Goal: Transaction & Acquisition: Book appointment/travel/reservation

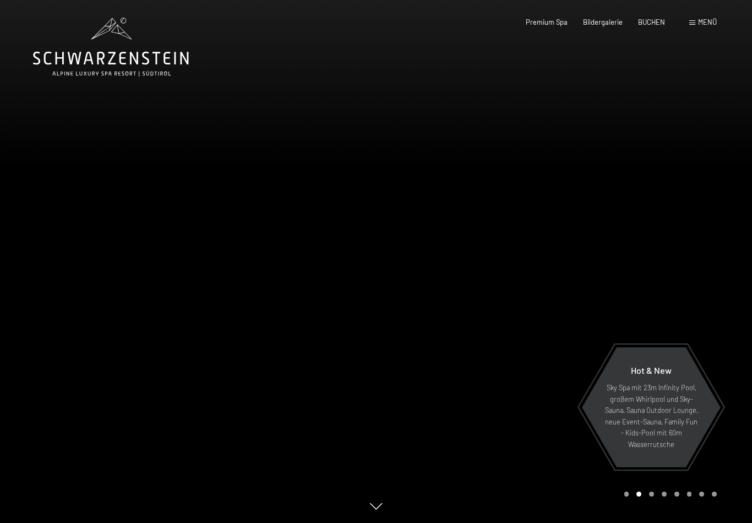
click at [702, 23] on span "Menü" at bounding box center [707, 22] width 19 height 9
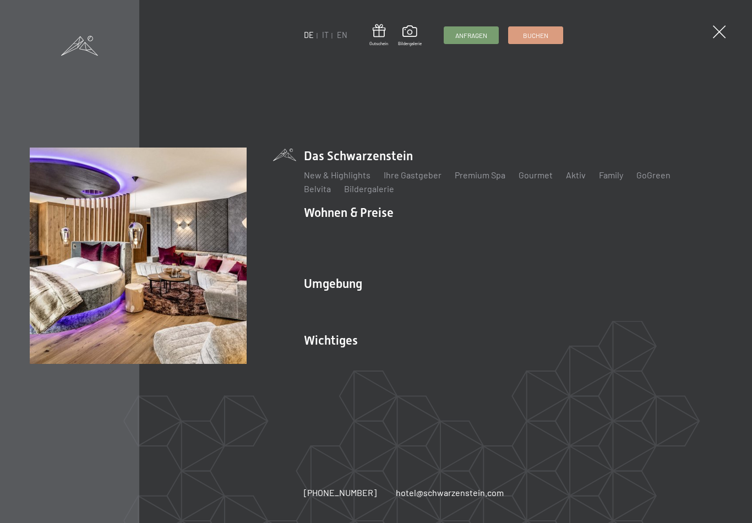
click at [484, 236] on link "Angebote" at bounding box center [485, 231] width 39 height 10
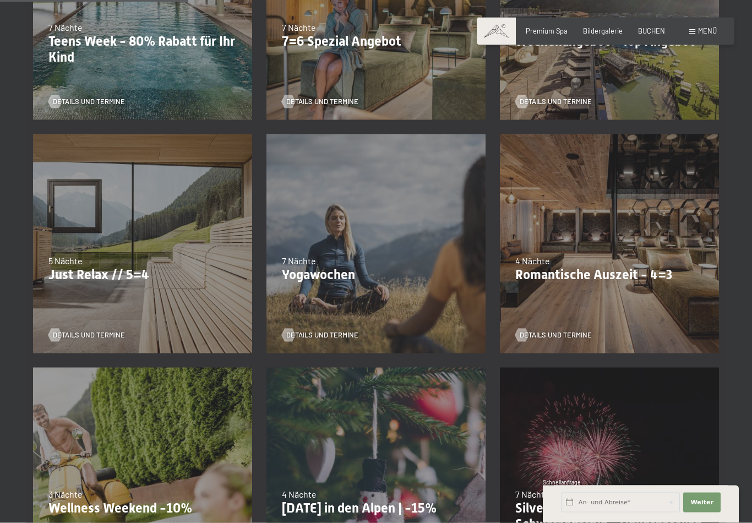
scroll to position [389, 0]
click at [179, 280] on div "26.10.–31.10.2025 21.12.–26.12.2025 04.01.–23.01.2026 08.03.–27.03.2026 08.11.–…" at bounding box center [142, 243] width 233 height 233
click at [101, 330] on span "Details und Termine" at bounding box center [89, 335] width 72 height 10
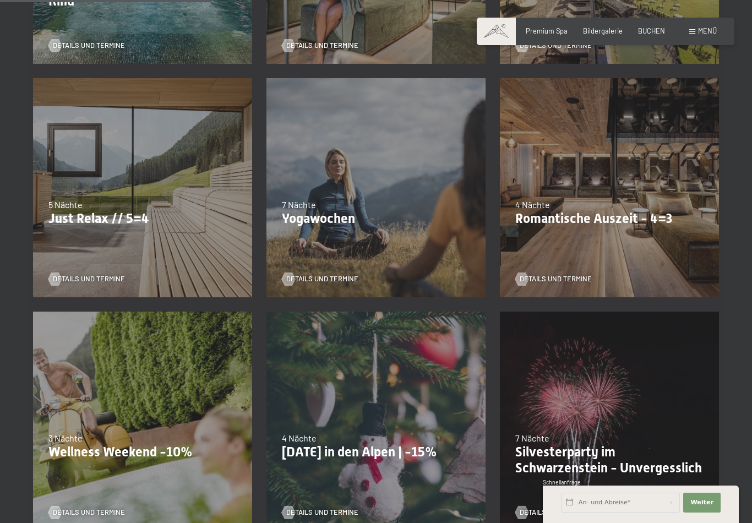
scroll to position [446, 0]
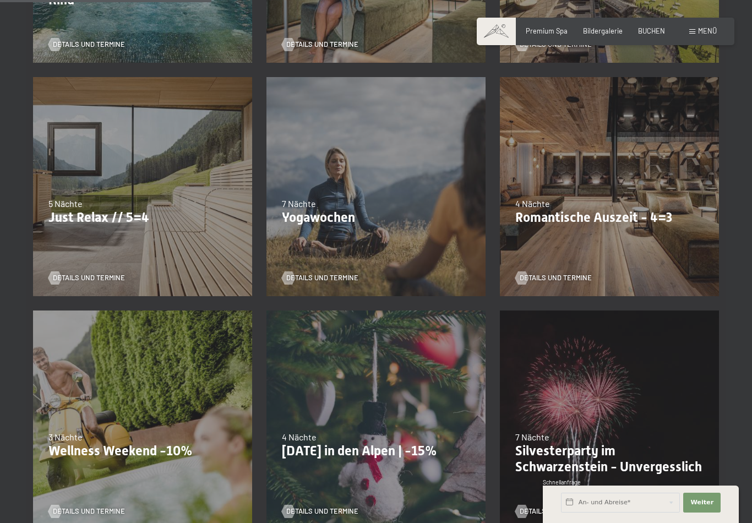
click at [668, 224] on div "09.11.–05.12.2025 08.12.–19.12.2025 11.01.–23.01.2026 08.03.–27.03.2026 29.03.–…" at bounding box center [609, 186] width 233 height 233
click at [615, 206] on div "4 Nächte" at bounding box center [609, 204] width 188 height 12
click at [565, 273] on span "Details und Termine" at bounding box center [556, 278] width 72 height 10
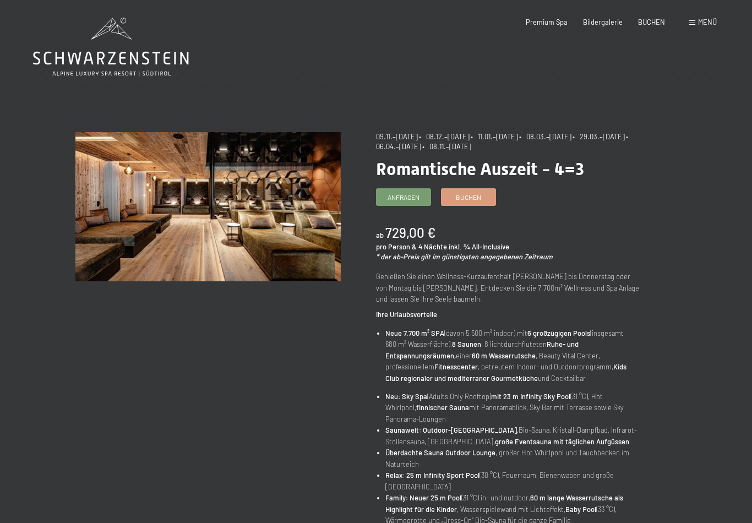
click at [656, 19] on span "BUCHEN" at bounding box center [651, 22] width 27 height 9
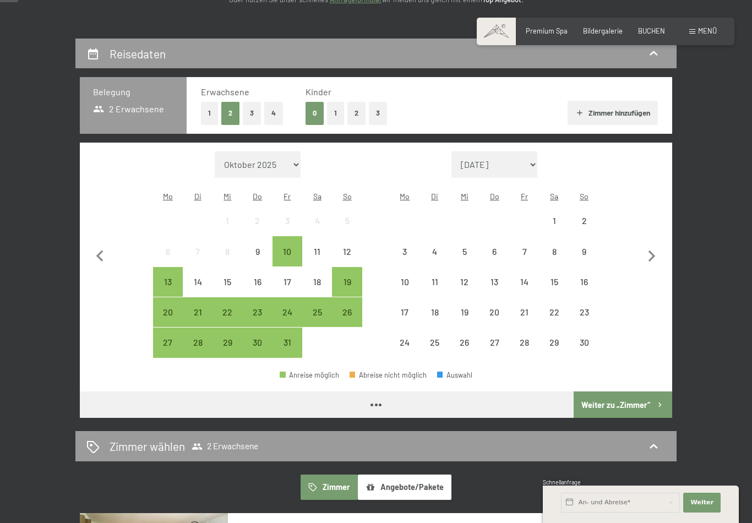
scroll to position [182, 0]
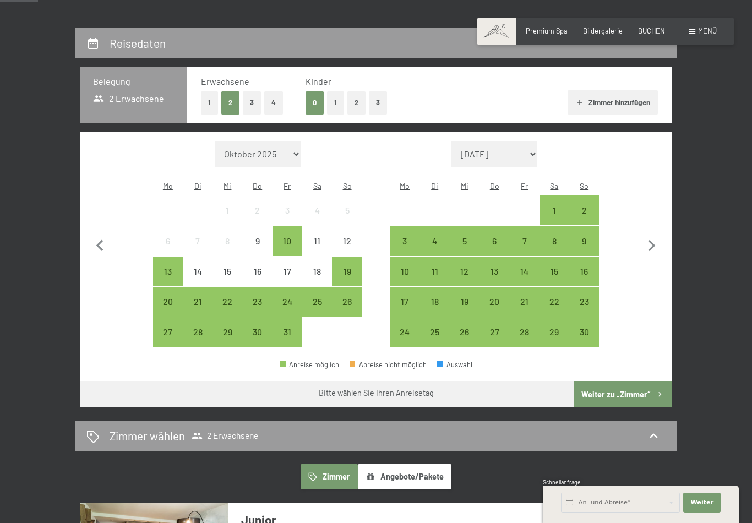
click at [654, 242] on icon "button" at bounding box center [651, 245] width 23 height 23
select select "2025-11-01"
select select "2025-12-01"
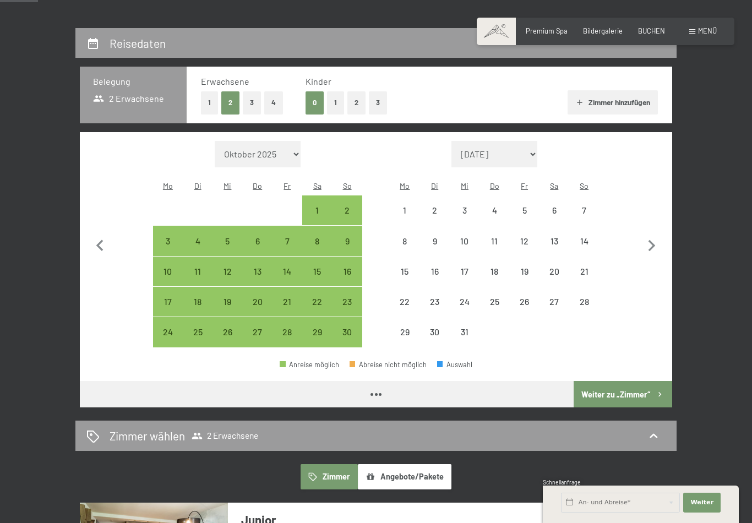
select select "2025-11-01"
select select "2025-12-01"
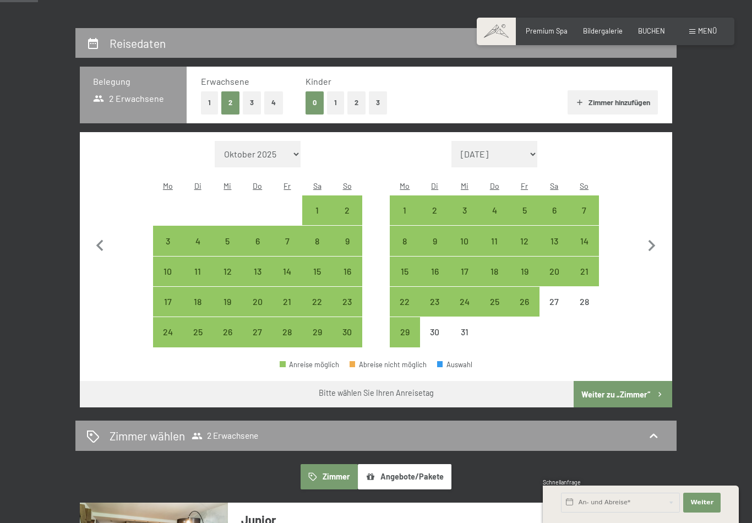
click at [654, 242] on icon "button" at bounding box center [651, 245] width 23 height 23
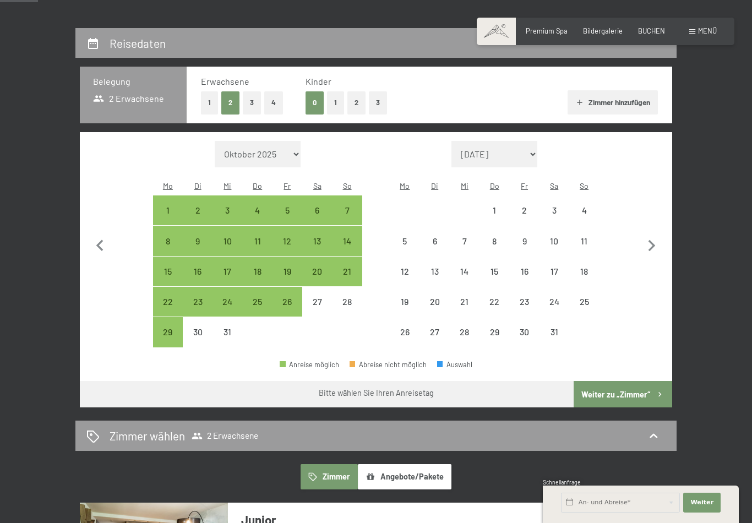
select select "2025-12-01"
select select "2026-01-01"
select select "2025-12-01"
select select "2026-01-01"
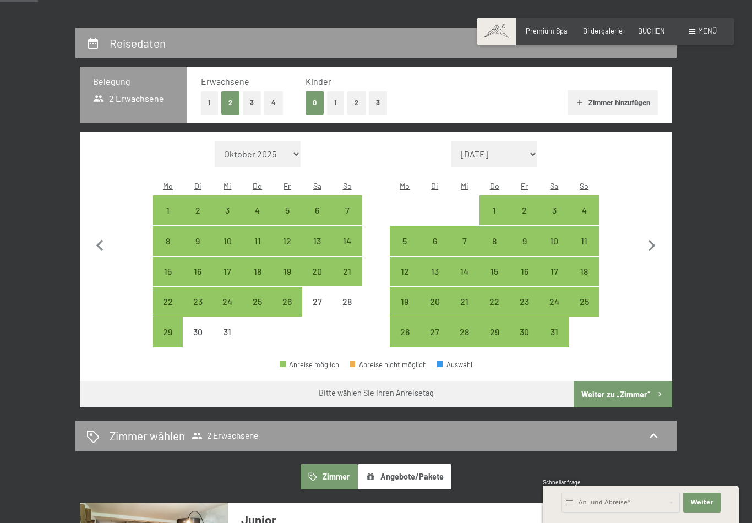
click at [650, 243] on icon "button" at bounding box center [651, 246] width 7 height 12
select select "[DATE]"
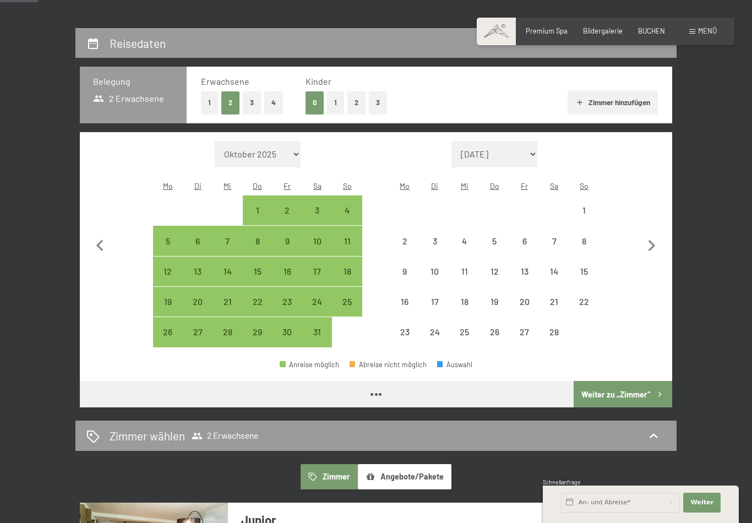
select select "[DATE]"
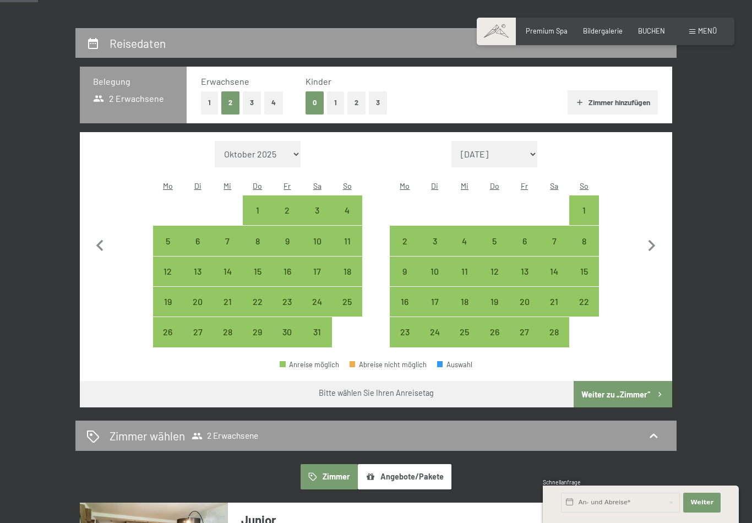
click at [648, 248] on icon "button" at bounding box center [651, 245] width 23 height 23
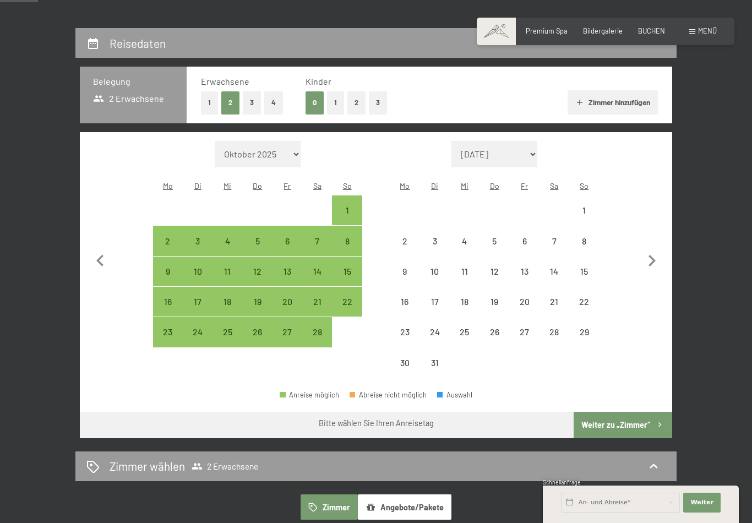
select select "[DATE]"
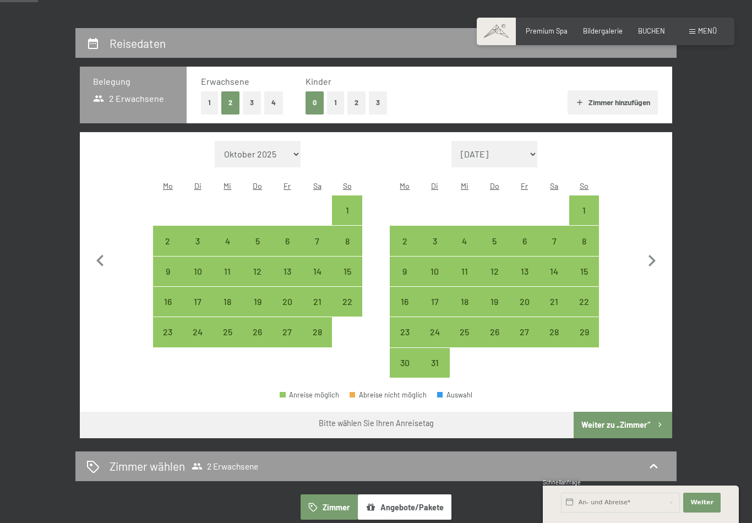
click at [651, 255] on icon "button" at bounding box center [651, 260] width 23 height 23
select select "[DATE]"
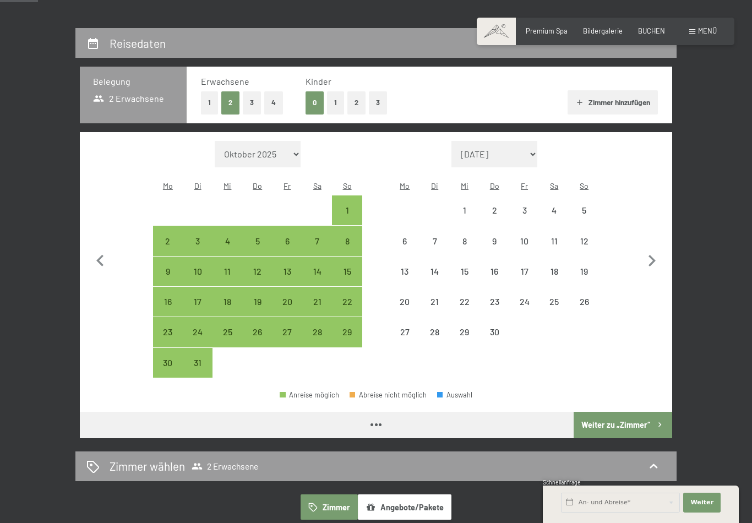
select select "[DATE]"
select select "2026-04-01"
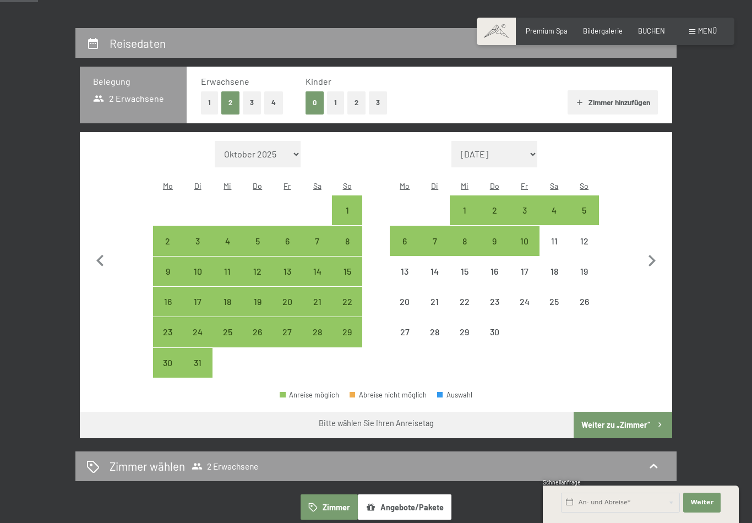
click at [654, 259] on icon "button" at bounding box center [651, 260] width 23 height 23
select select "2026-04-01"
select select "2026-05-01"
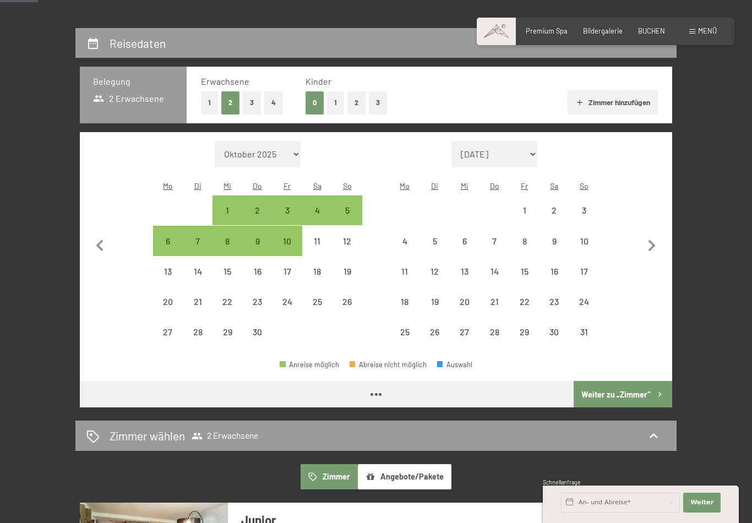
select select "2026-04-01"
select select "2026-05-01"
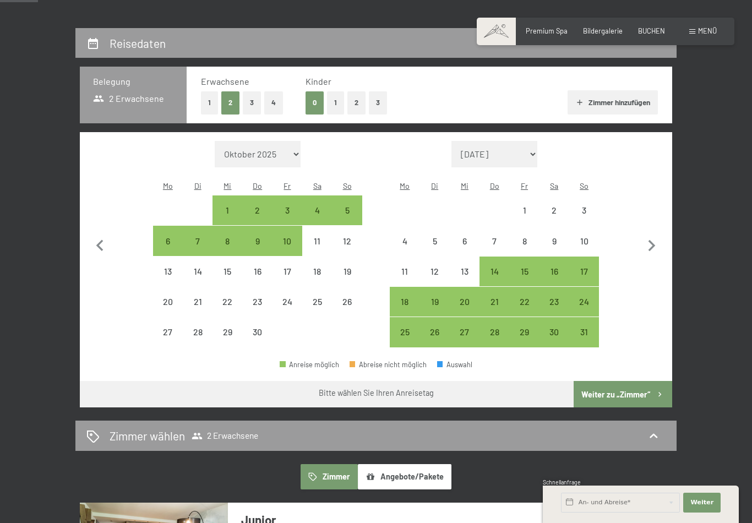
click at [653, 244] on icon "button" at bounding box center [651, 245] width 23 height 23
select select "2026-05-01"
select select "2026-06-01"
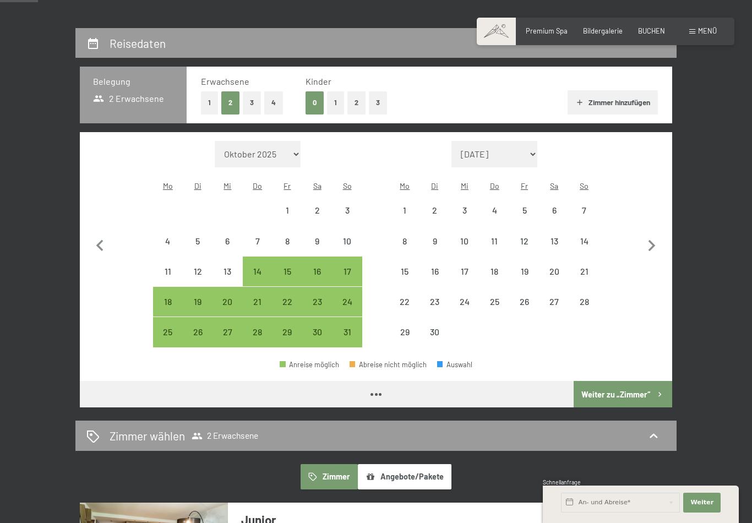
select select "2026-05-01"
select select "2026-06-01"
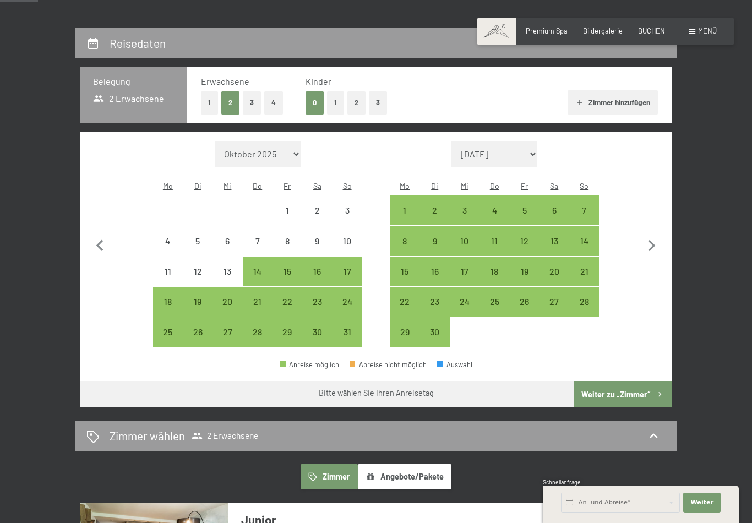
click at [652, 244] on icon "button" at bounding box center [651, 245] width 23 height 23
select select "2026-06-01"
select select "2026-07-01"
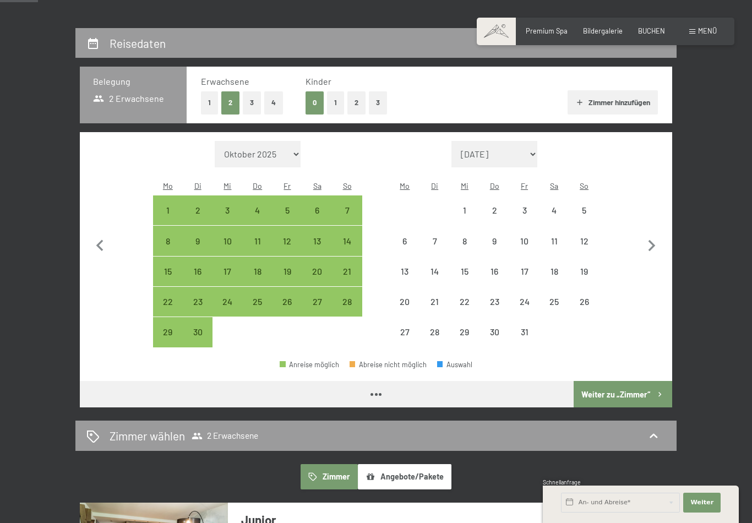
select select "2026-06-01"
select select "2026-07-01"
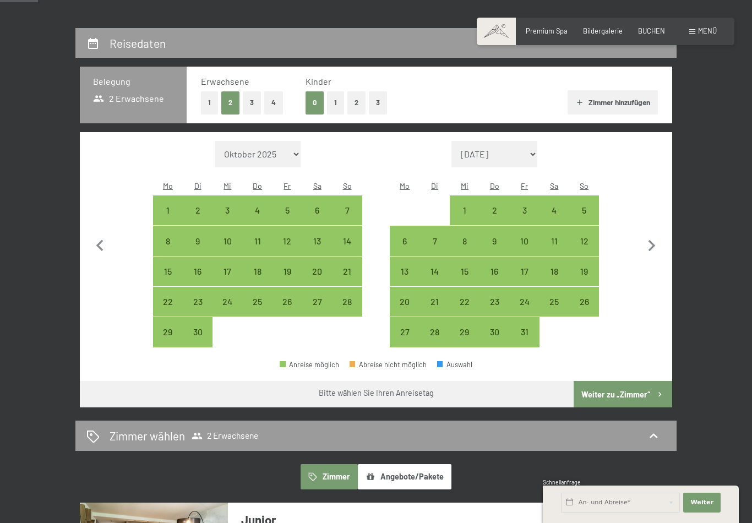
click at [653, 241] on icon "button" at bounding box center [651, 245] width 23 height 23
select select "[DATE]"
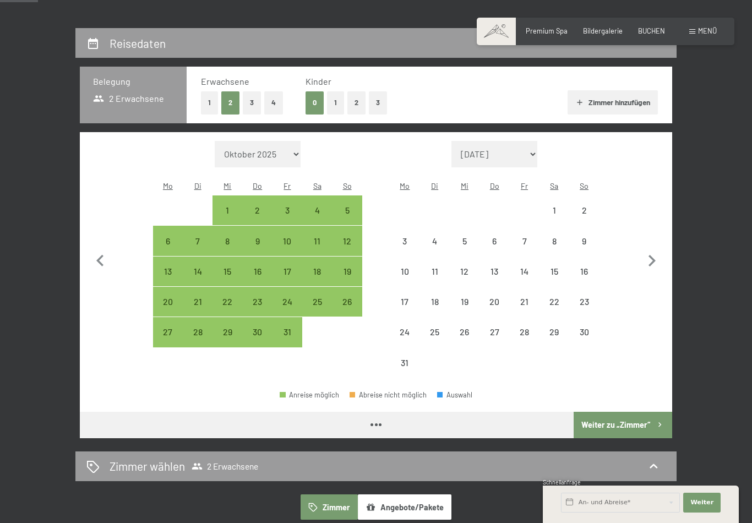
select select "[DATE]"
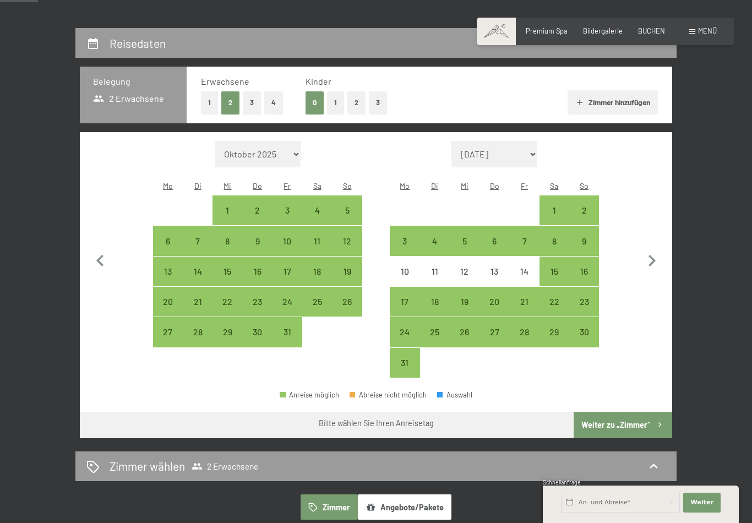
click at [654, 255] on icon "button" at bounding box center [651, 261] width 7 height 12
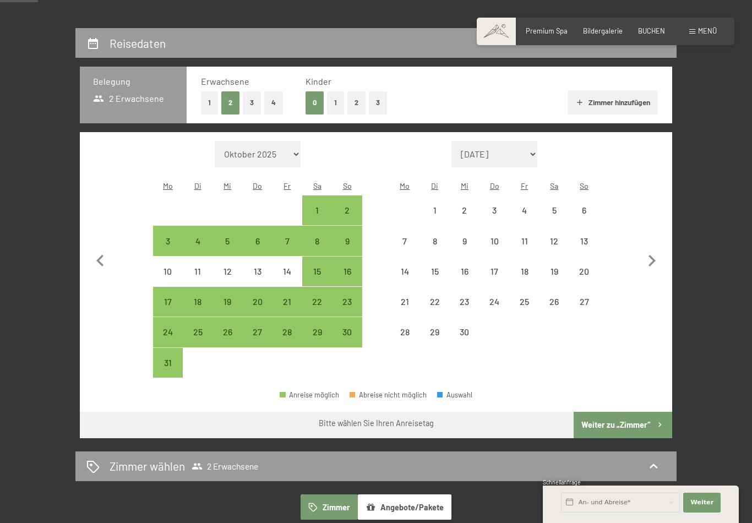
select select "[DATE]"
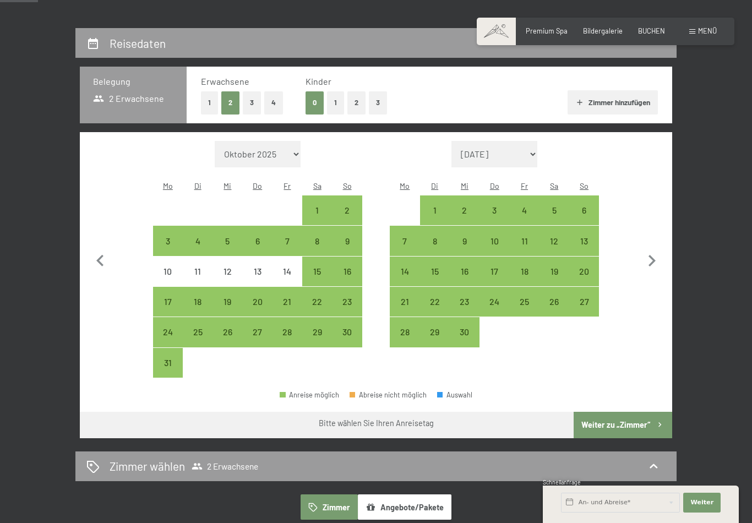
click at [587, 206] on div "6" at bounding box center [584, 220] width 28 height 28
select select "[DATE]"
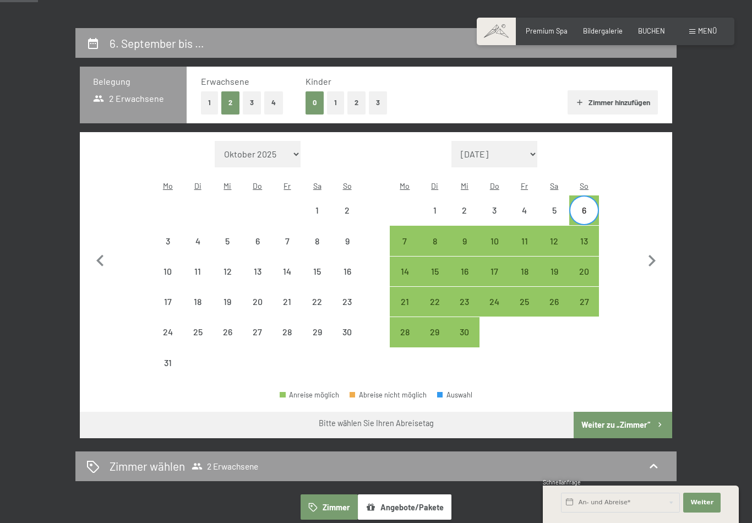
click at [527, 237] on div "11" at bounding box center [524, 251] width 28 height 28
select select "[DATE]"
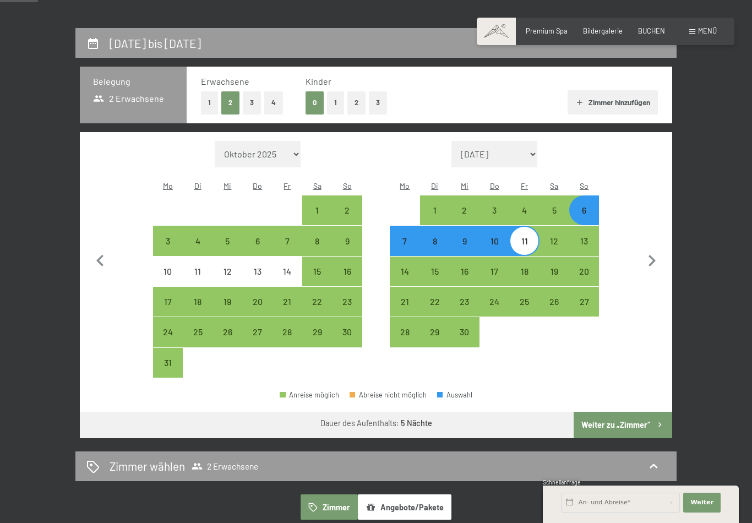
click at [631, 412] on button "Weiter zu „Zimmer“" at bounding box center [623, 425] width 99 height 26
select select "[DATE]"
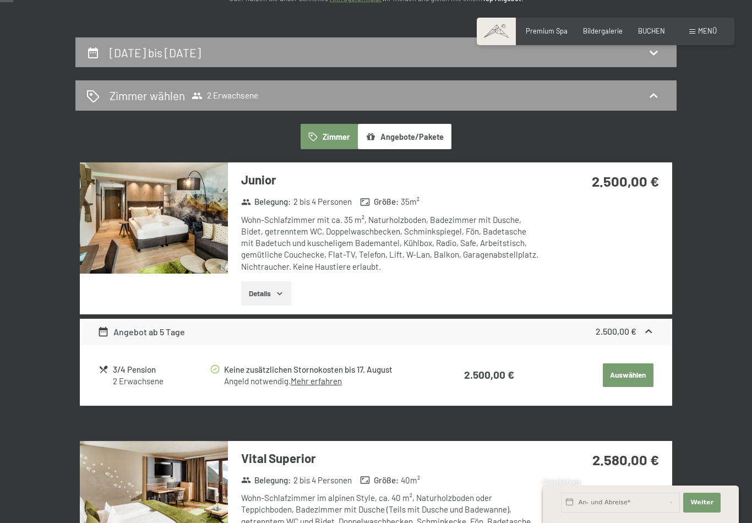
scroll to position [0, 0]
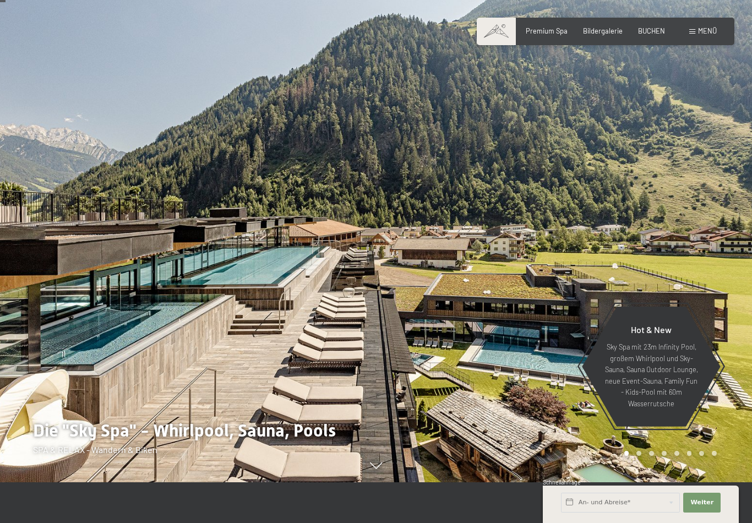
click at [647, 34] on span "BUCHEN" at bounding box center [651, 30] width 27 height 9
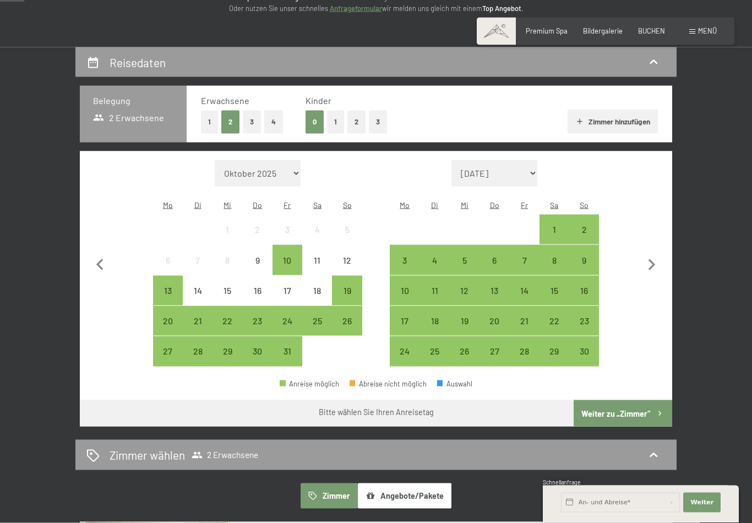
scroll to position [167, 0]
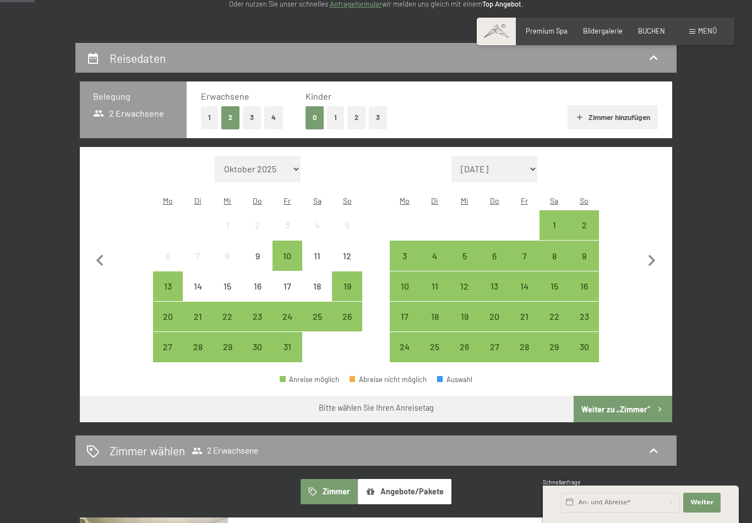
click at [653, 259] on icon "button" at bounding box center [651, 260] width 23 height 23
select select "2025-11-01"
select select "2025-12-01"
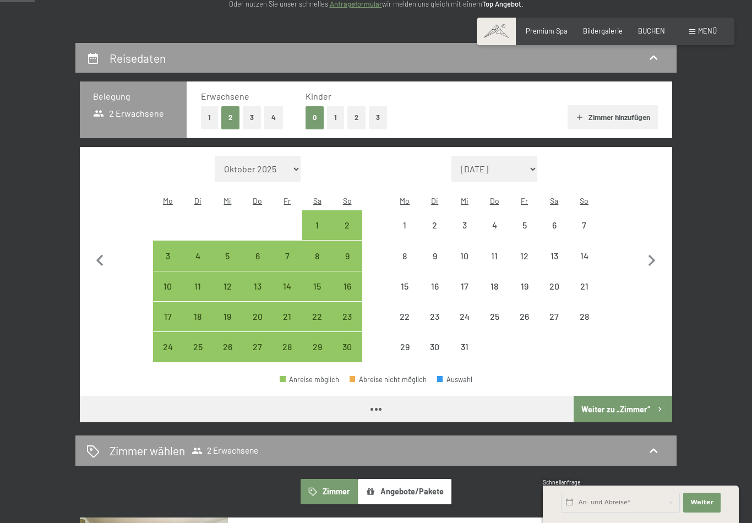
click at [653, 259] on icon "button" at bounding box center [651, 260] width 23 height 23
click at [655, 258] on icon "button" at bounding box center [651, 260] width 23 height 23
select select "[DATE]"
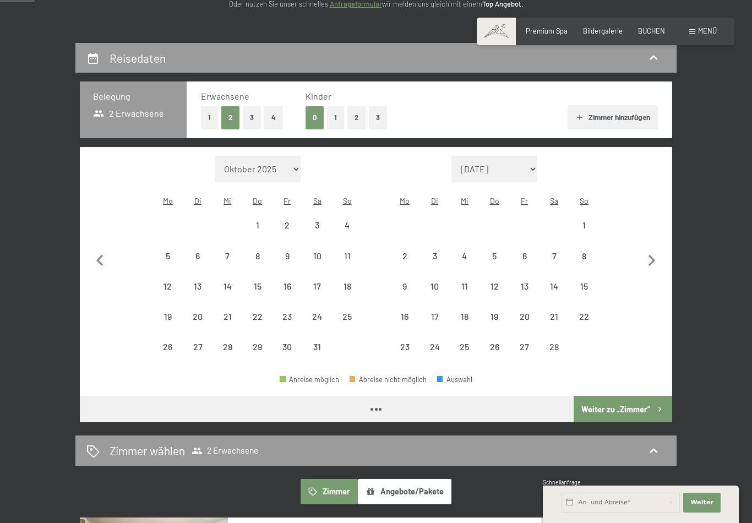
click at [655, 258] on icon "button" at bounding box center [651, 260] width 23 height 23
select select "[DATE]"
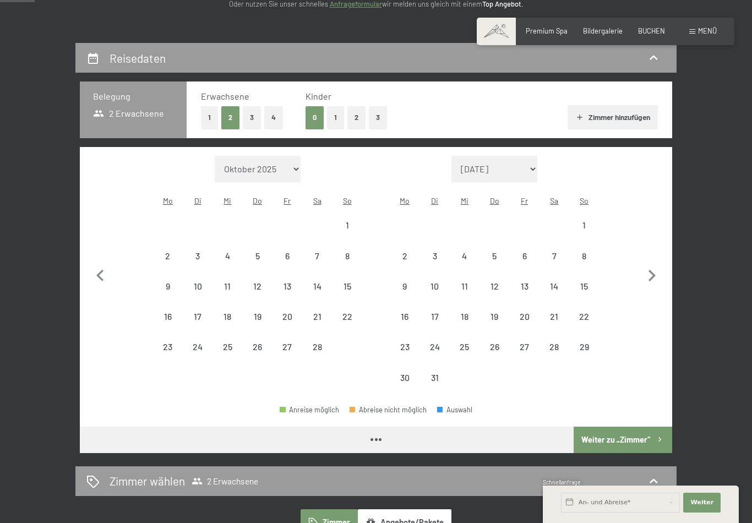
click at [655, 264] on icon "button" at bounding box center [651, 275] width 23 height 23
click at [651, 270] on icon "button" at bounding box center [651, 276] width 7 height 12
click at [651, 264] on icon "button" at bounding box center [651, 275] width 23 height 23
select select "[DATE]"
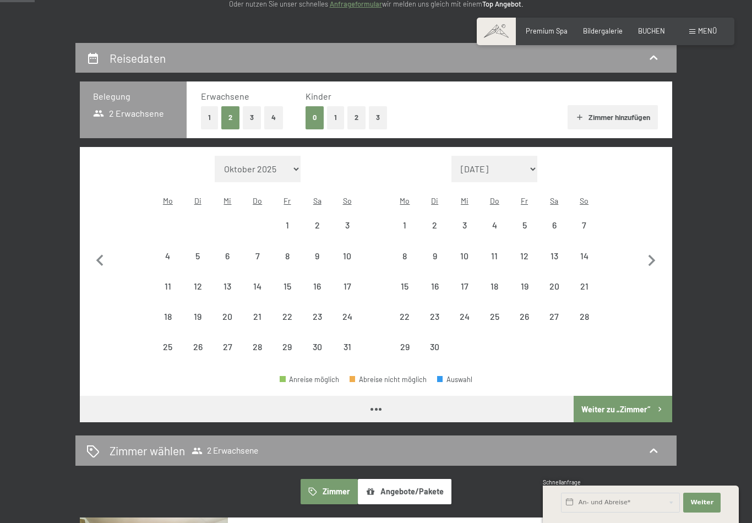
click at [648, 263] on icon "button" at bounding box center [651, 260] width 23 height 23
select select "[DATE]"
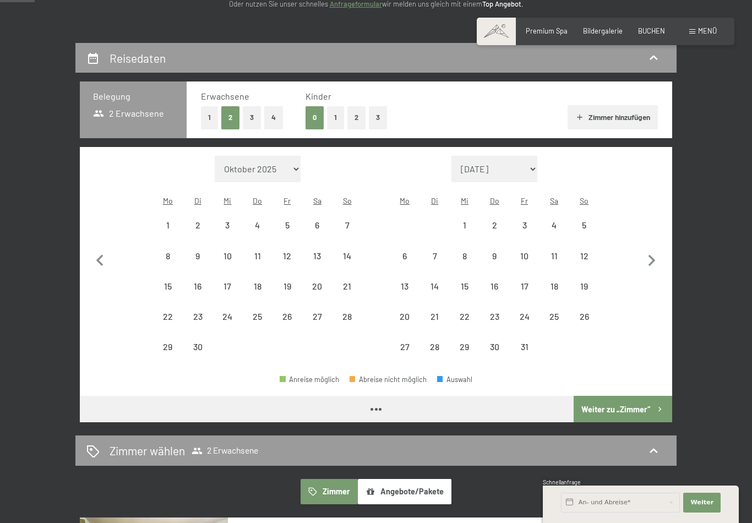
select select "[DATE]"
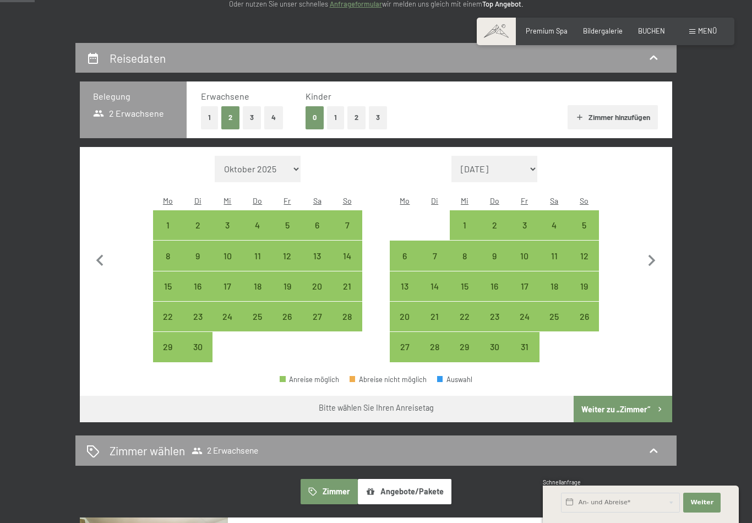
click at [651, 264] on icon "button" at bounding box center [651, 260] width 23 height 23
select select "[DATE]"
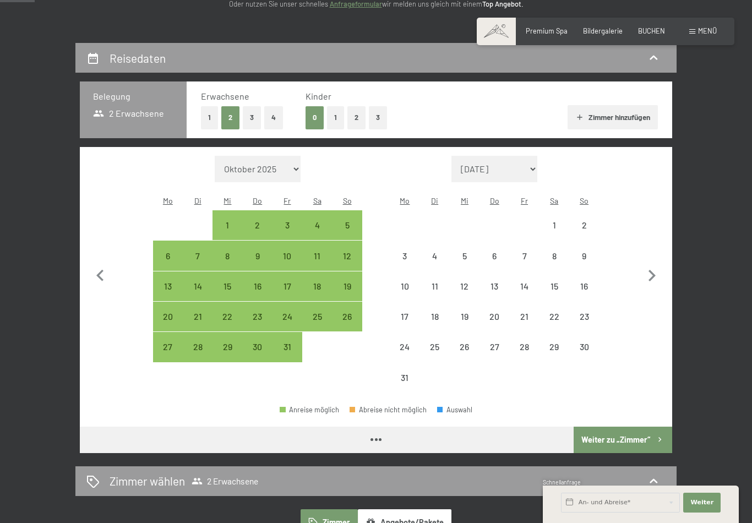
click at [655, 266] on icon "button" at bounding box center [651, 275] width 23 height 23
select select "[DATE]"
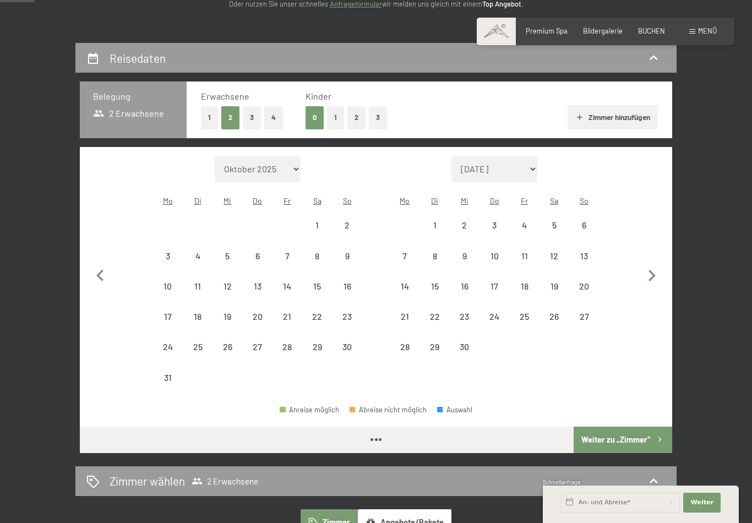
click at [652, 268] on icon "button" at bounding box center [651, 275] width 23 height 23
select select "[DATE]"
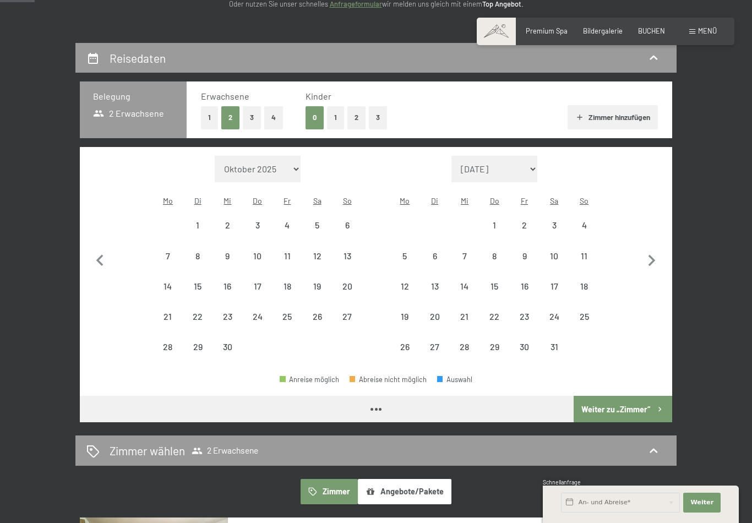
select select "[DATE]"
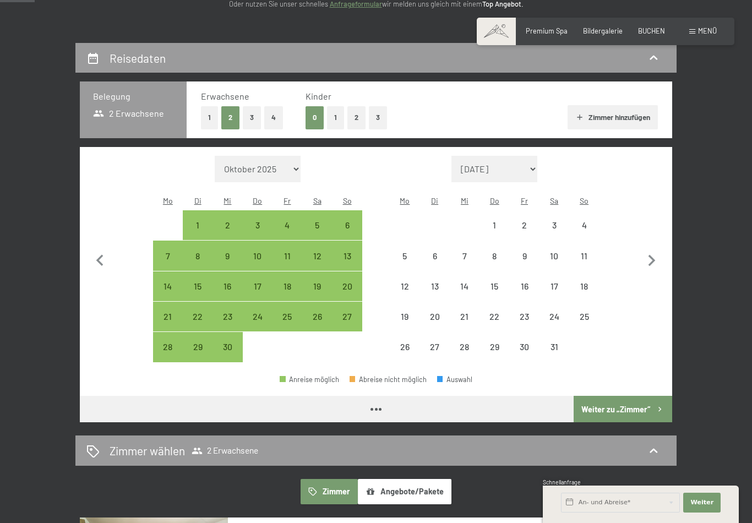
select select "[DATE]"
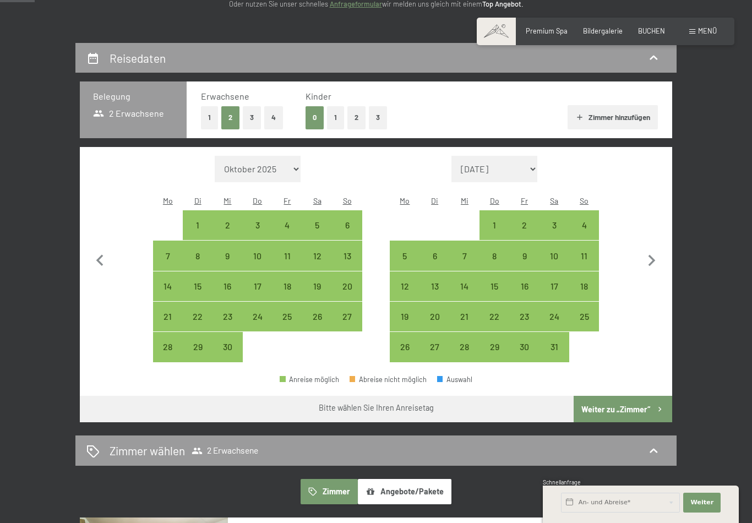
click at [650, 253] on icon "button" at bounding box center [651, 260] width 23 height 23
select select "[DATE]"
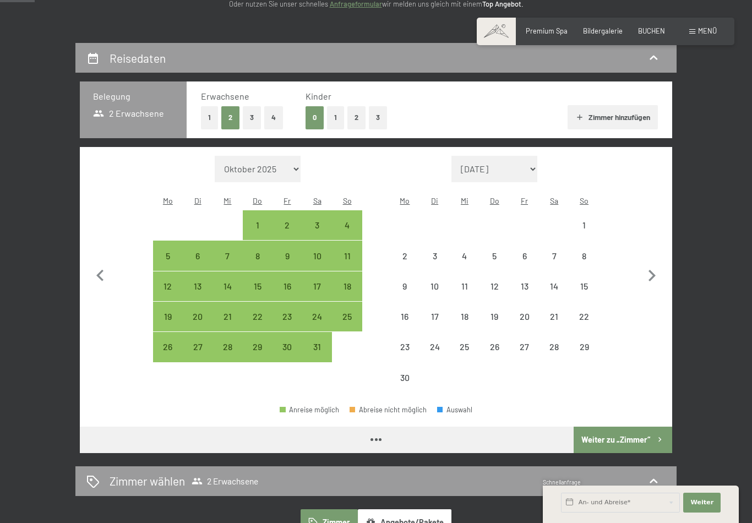
select select "[DATE]"
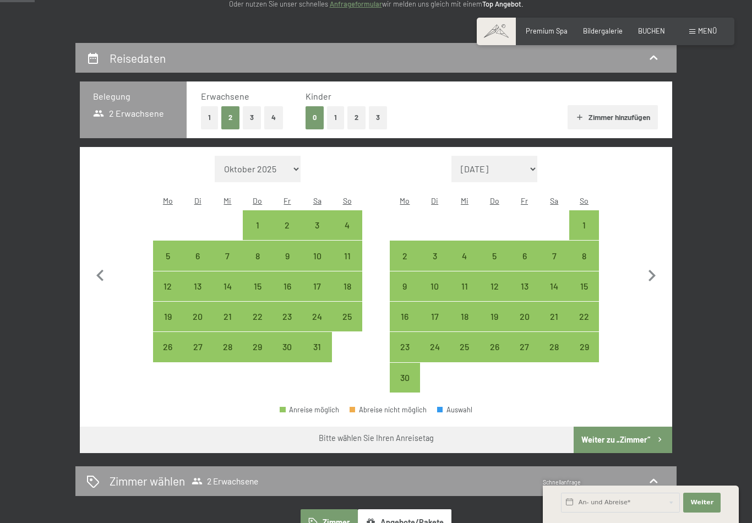
click at [587, 221] on div "1" at bounding box center [584, 235] width 28 height 28
select select "[DATE]"
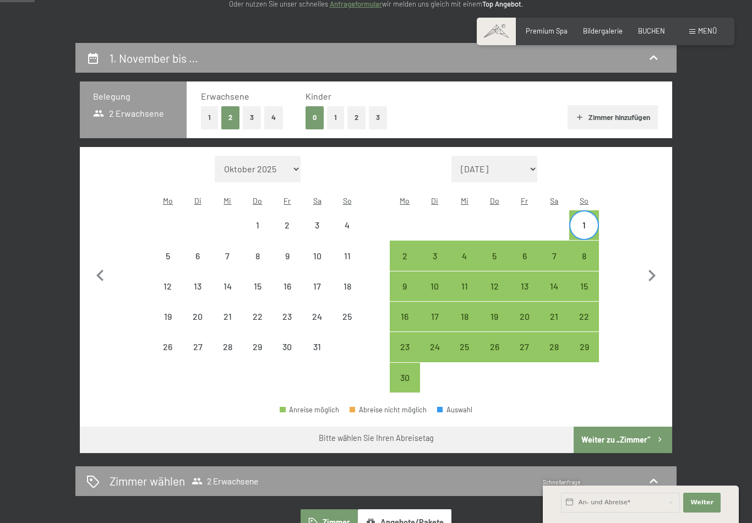
click at [521, 252] on div "6" at bounding box center [524, 266] width 28 height 28
select select "[DATE]"
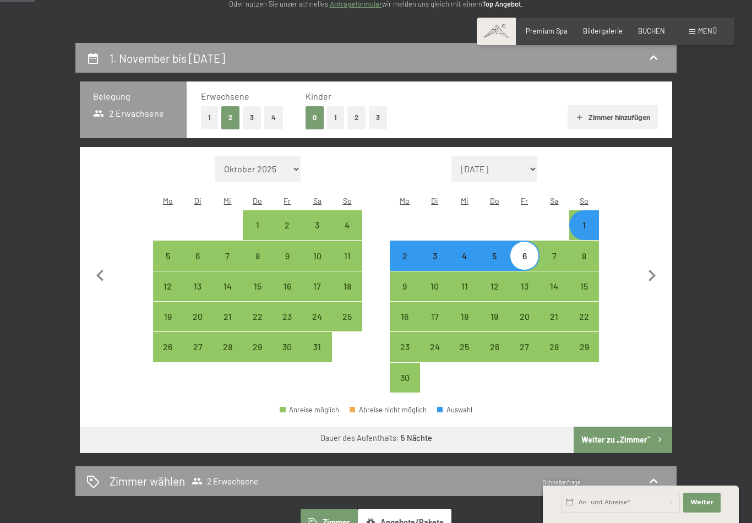
click at [630, 430] on button "Weiter zu „Zimmer“" at bounding box center [623, 440] width 99 height 26
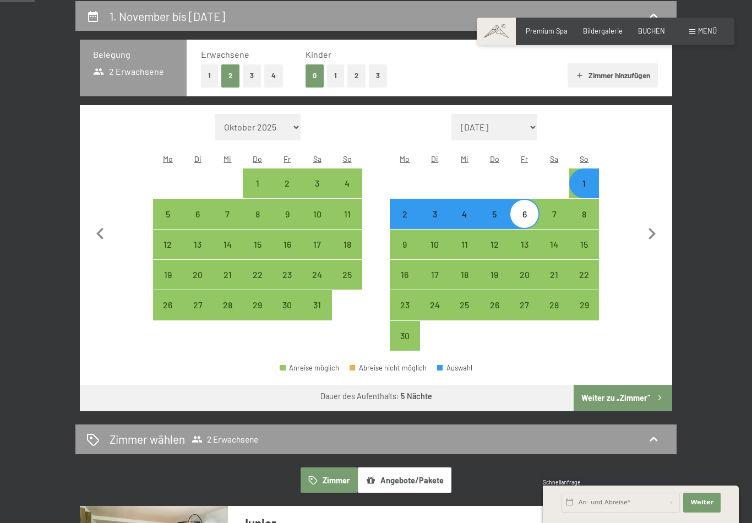
select select "[DATE]"
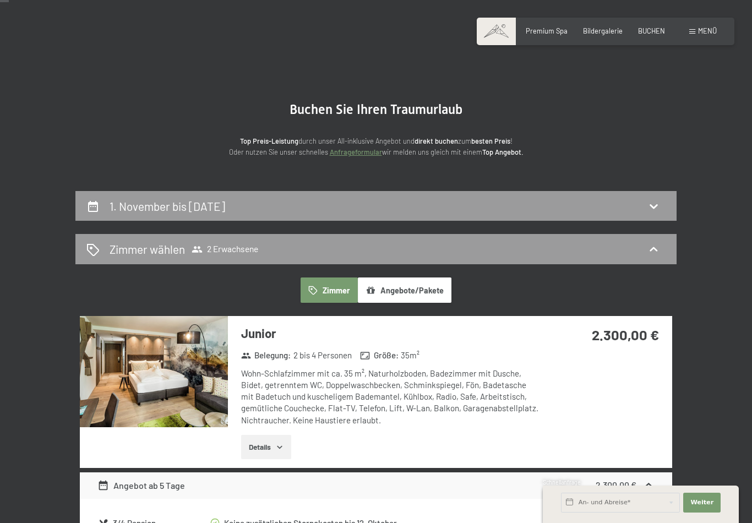
scroll to position [0, 0]
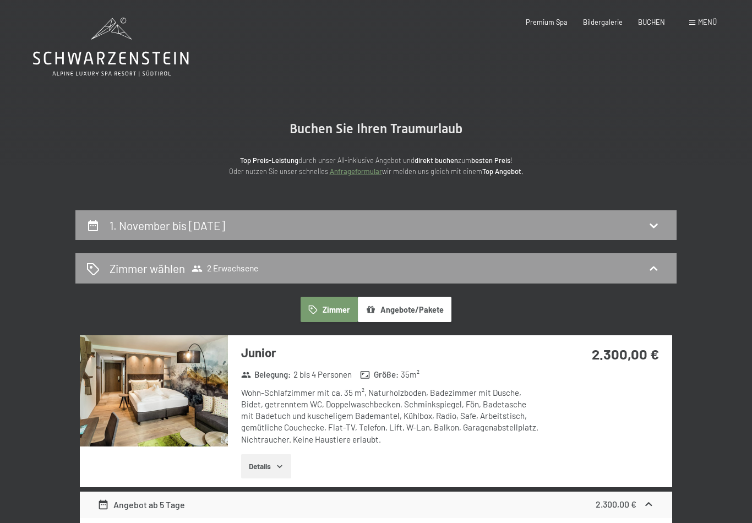
click at [707, 26] on span "Menü" at bounding box center [707, 22] width 19 height 9
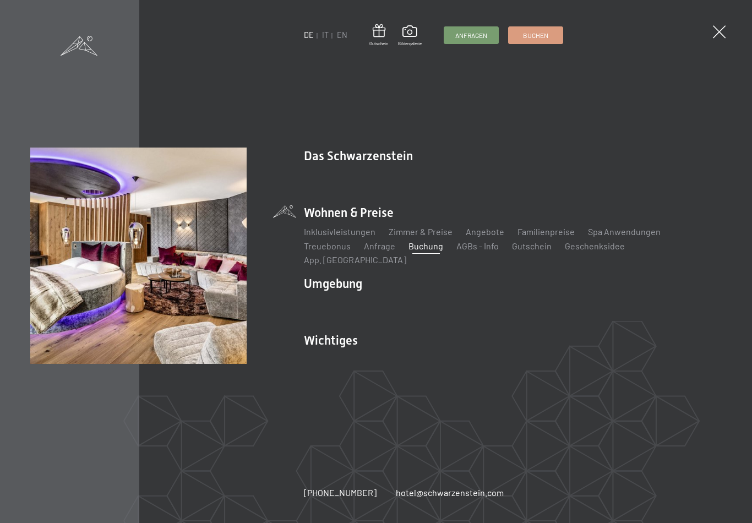
click at [488, 237] on link "Angebote" at bounding box center [485, 231] width 39 height 10
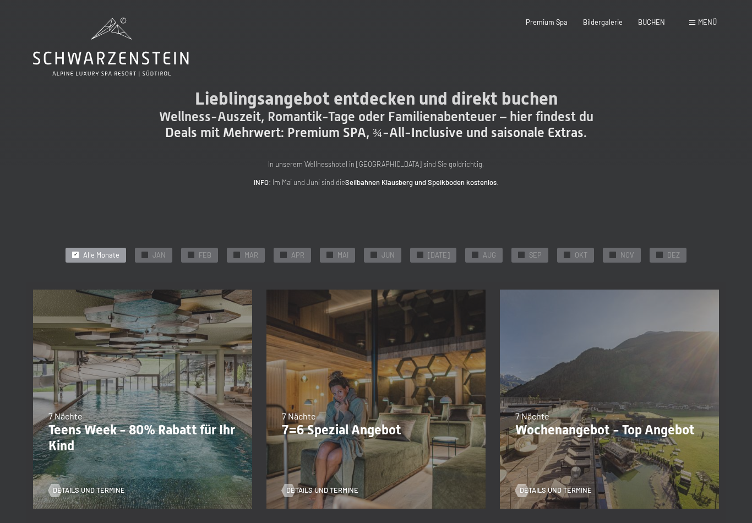
click at [577, 252] on span "OKT" at bounding box center [581, 255] width 13 height 10
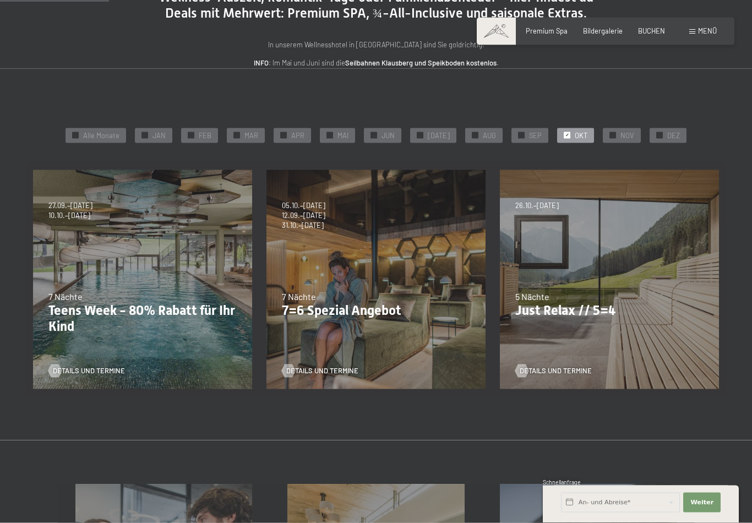
scroll to position [132, 0]
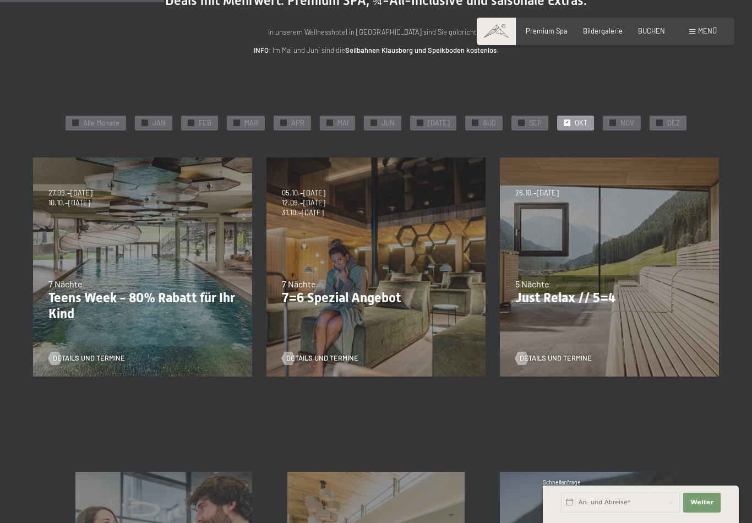
click at [535, 358] on span "Details und Termine" at bounding box center [556, 358] width 72 height 10
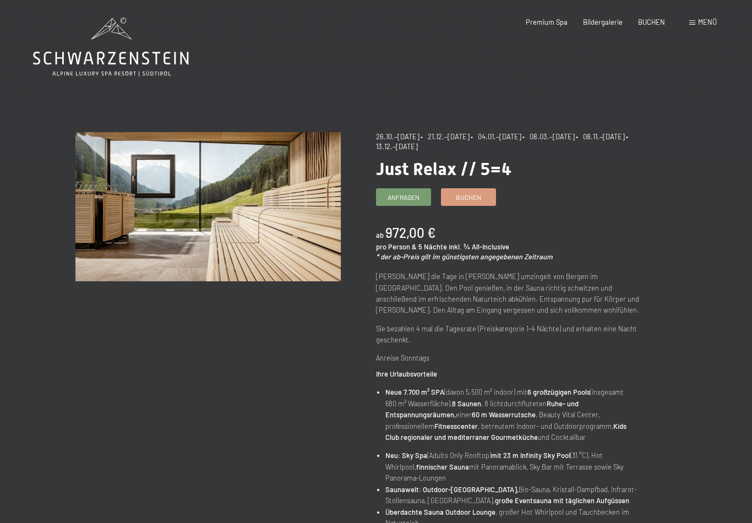
click at [480, 193] on span "Buchen" at bounding box center [468, 197] width 25 height 9
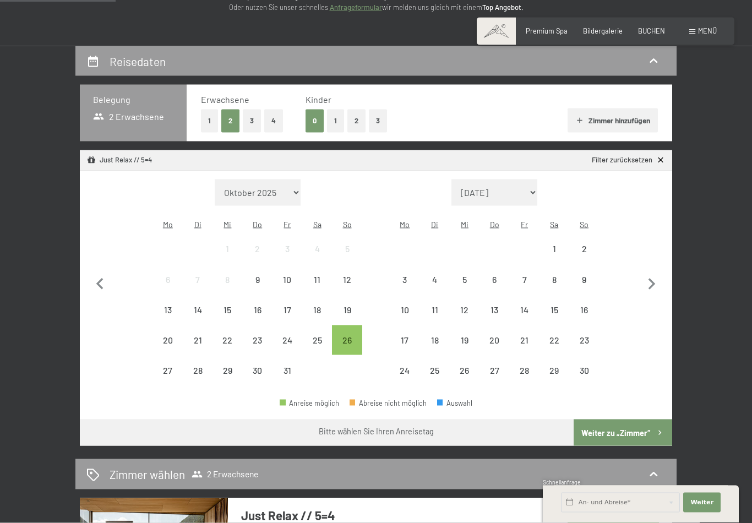
scroll to position [165, 0]
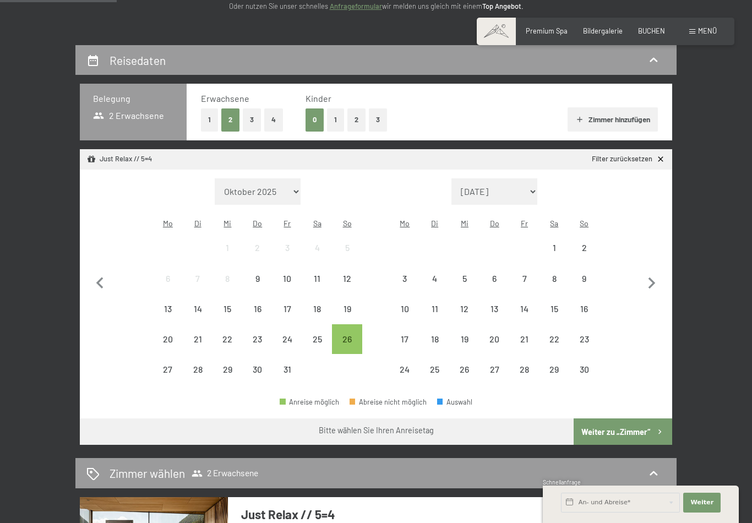
click at [657, 281] on icon "button" at bounding box center [651, 283] width 23 height 23
click at [656, 281] on icon "button" at bounding box center [651, 283] width 23 height 23
click at [655, 272] on icon "button" at bounding box center [651, 283] width 23 height 23
select select "[DATE]"
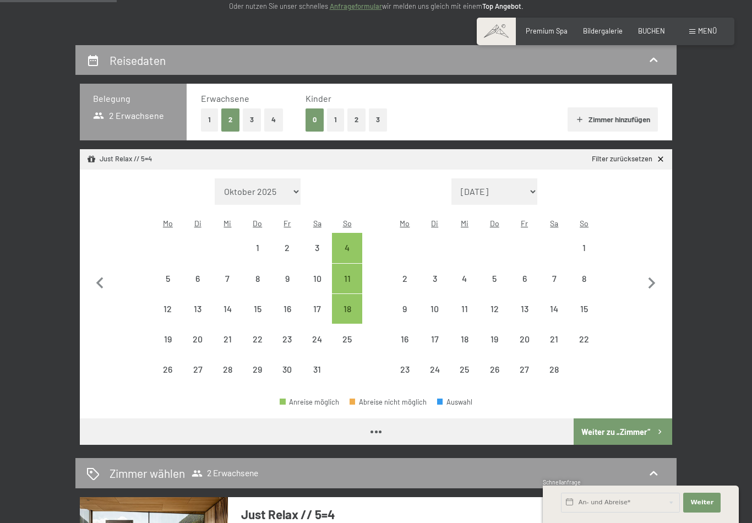
click at [654, 272] on icon "button" at bounding box center [651, 283] width 23 height 23
select select "[DATE]"
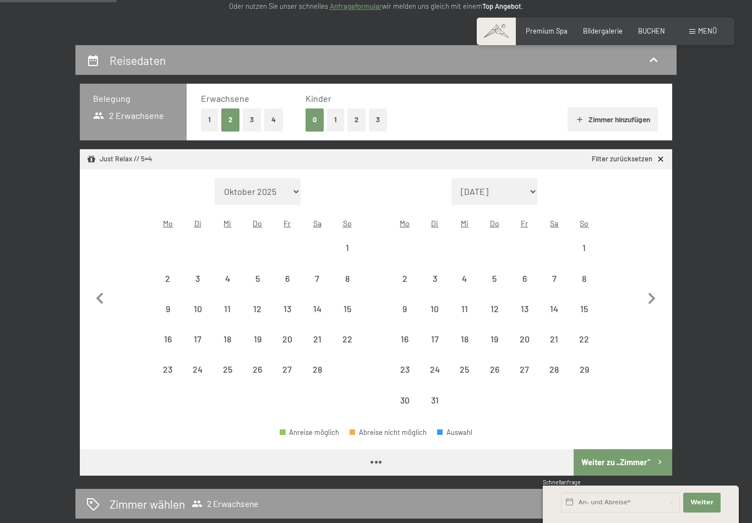
click at [652, 275] on button "button" at bounding box center [651, 296] width 23 height 237
select select "[DATE]"
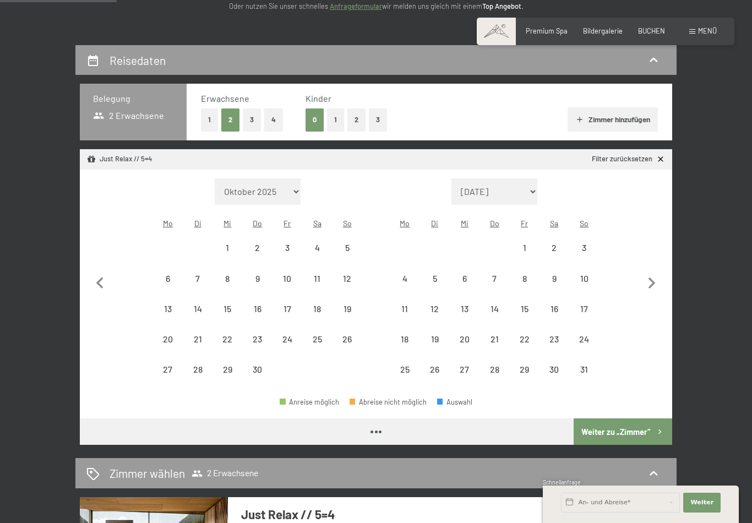
click at [648, 288] on button "button" at bounding box center [651, 281] width 23 height 207
select select "[DATE]"
click at [643, 301] on button "button" at bounding box center [651, 281] width 23 height 207
click at [642, 301] on button "button" at bounding box center [651, 281] width 23 height 207
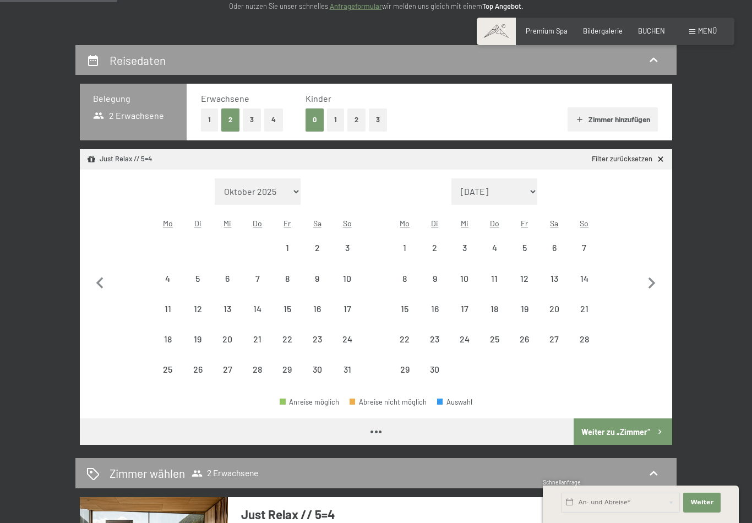
select select "[DATE]"
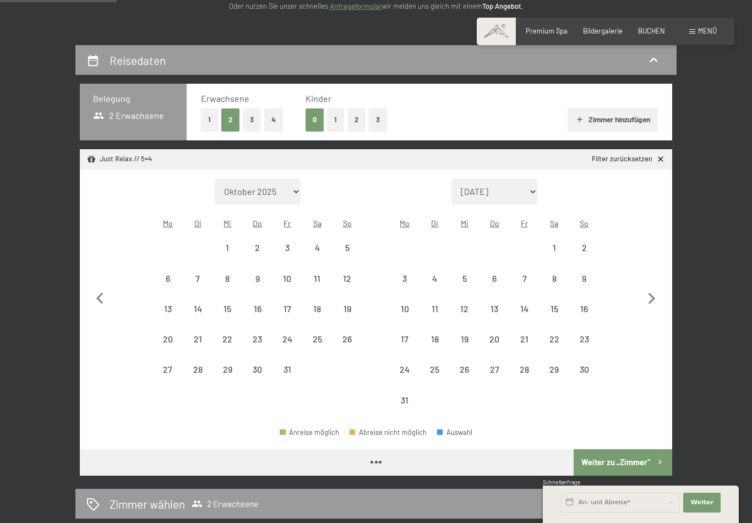
select select "[DATE]"
click at [654, 300] on icon "button" at bounding box center [651, 298] width 23 height 23
select select "[DATE]"
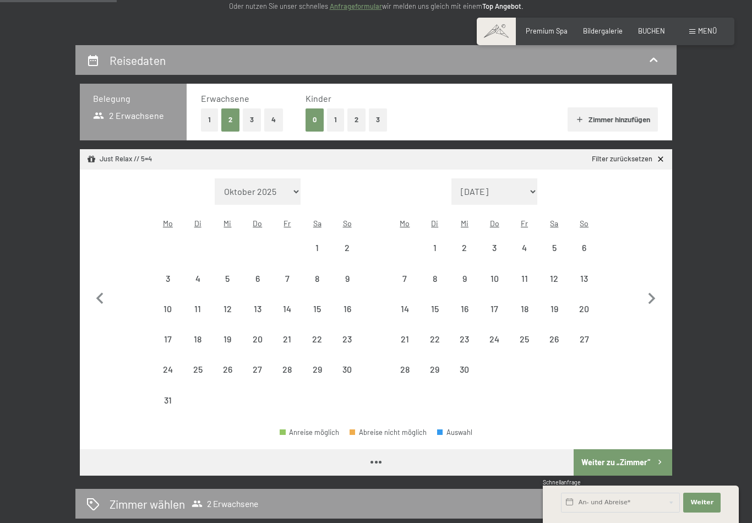
click at [653, 300] on icon "button" at bounding box center [651, 298] width 23 height 23
select select "[DATE]"
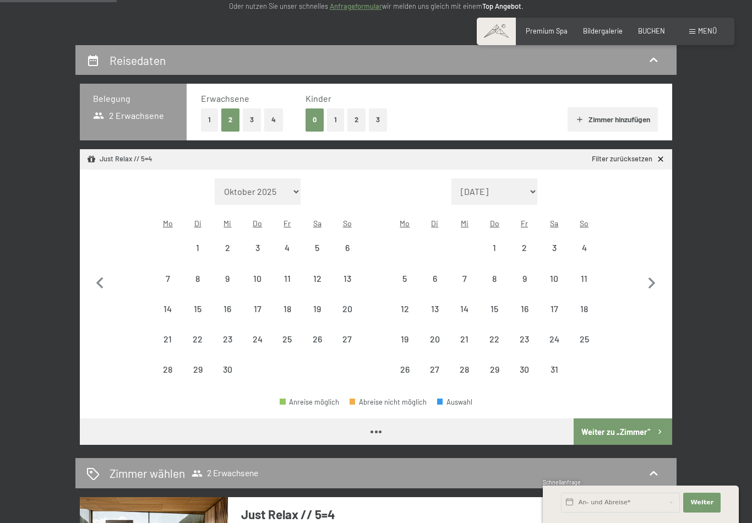
click at [653, 299] on button "button" at bounding box center [651, 281] width 23 height 207
select select "[DATE]"
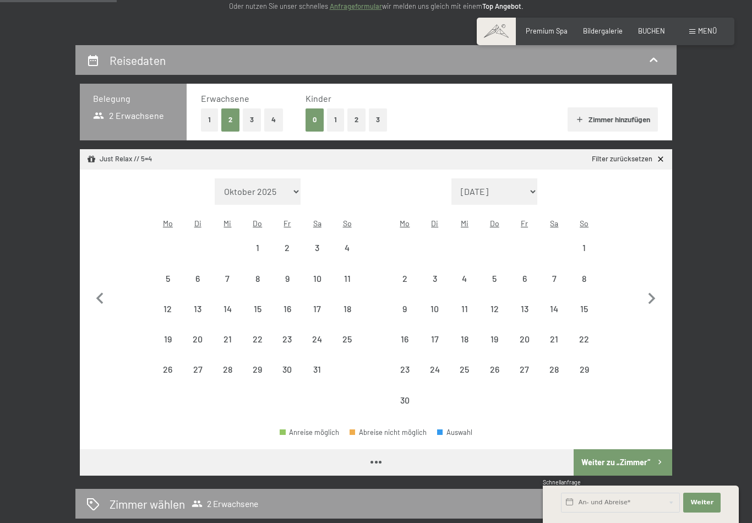
select select "[DATE]"
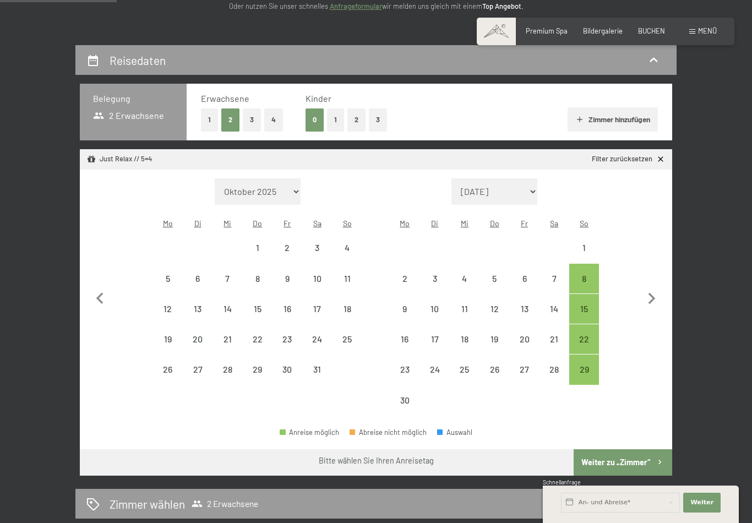
click at [656, 299] on icon "button" at bounding box center [651, 298] width 23 height 23
select select "[DATE]"
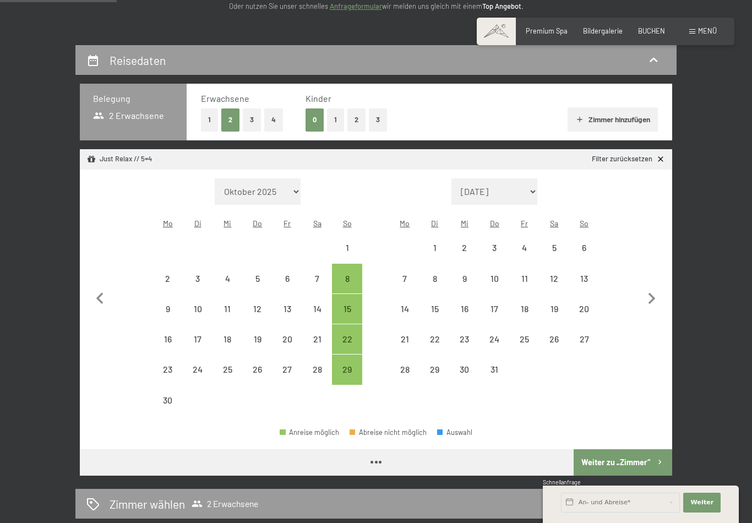
select select "[DATE]"
click at [351, 298] on span "Einwilligung Marketing*" at bounding box center [314, 292] width 91 height 11
click at [264, 298] on input "Einwilligung Marketing*" at bounding box center [258, 292] width 11 height 11
click at [348, 298] on span "Einwilligung Marketing*" at bounding box center [314, 292] width 91 height 11
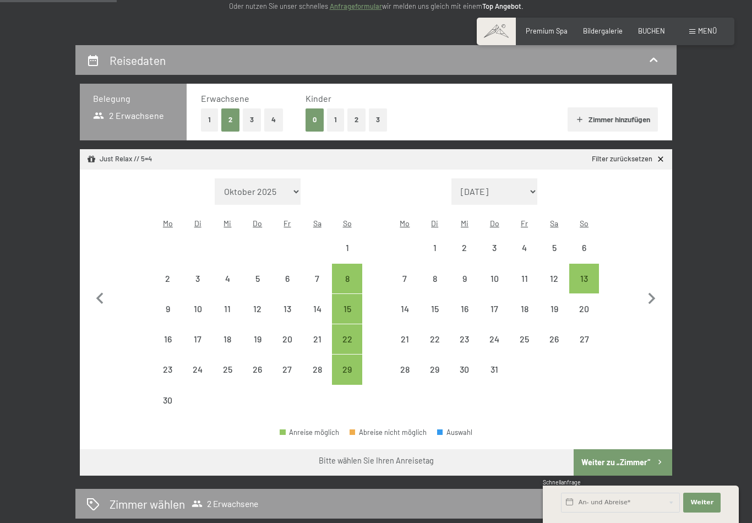
click at [264, 298] on input "Einwilligung Marketing*" at bounding box center [258, 292] width 11 height 11
click at [352, 298] on span "Einwilligung Marketing*" at bounding box center [314, 292] width 91 height 11
click at [264, 298] on input "Einwilligung Marketing*" at bounding box center [258, 292] width 11 height 11
checkbox input "false"
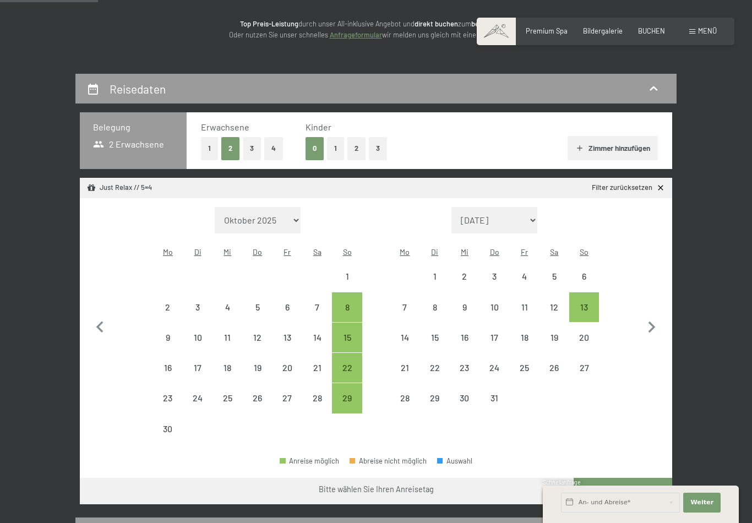
scroll to position [141, 0]
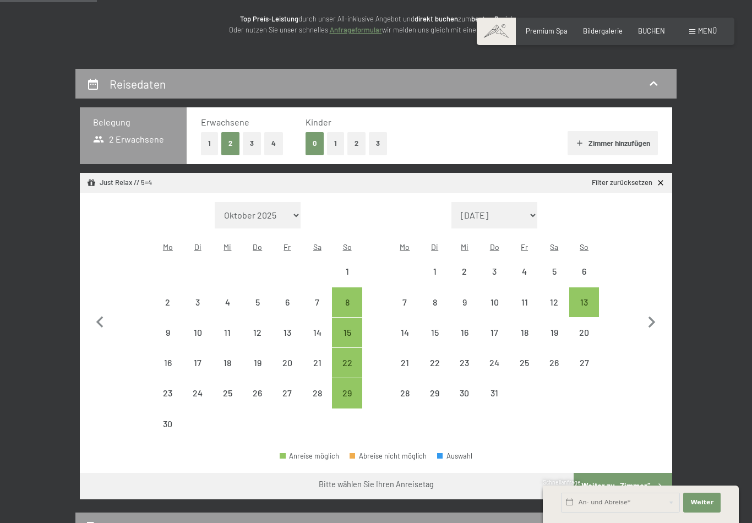
click at [356, 328] on div "15" at bounding box center [347, 342] width 28 height 28
select select "[DATE]"
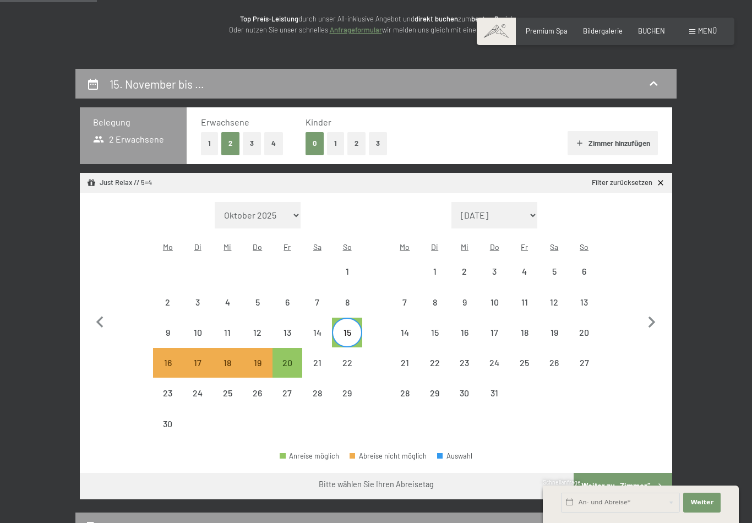
click at [287, 358] on div "20" at bounding box center [288, 372] width 28 height 28
select select "[DATE]"
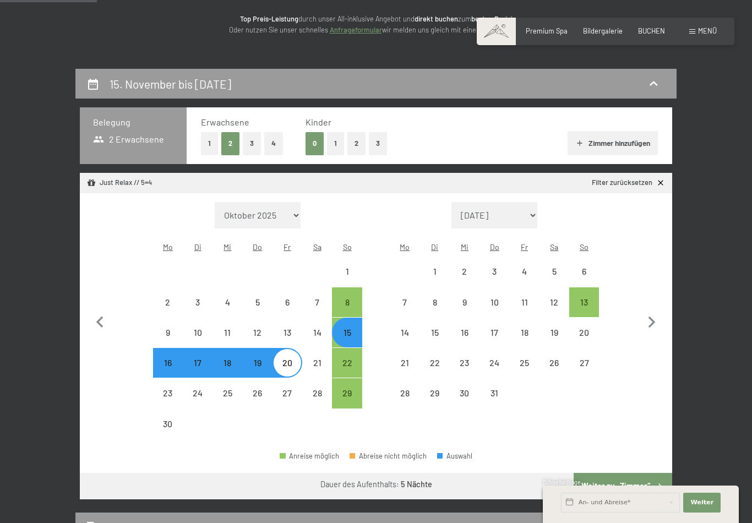
click at [627, 473] on button "Weiter zu „Zimmer“" at bounding box center [623, 486] width 99 height 26
select select "[DATE]"
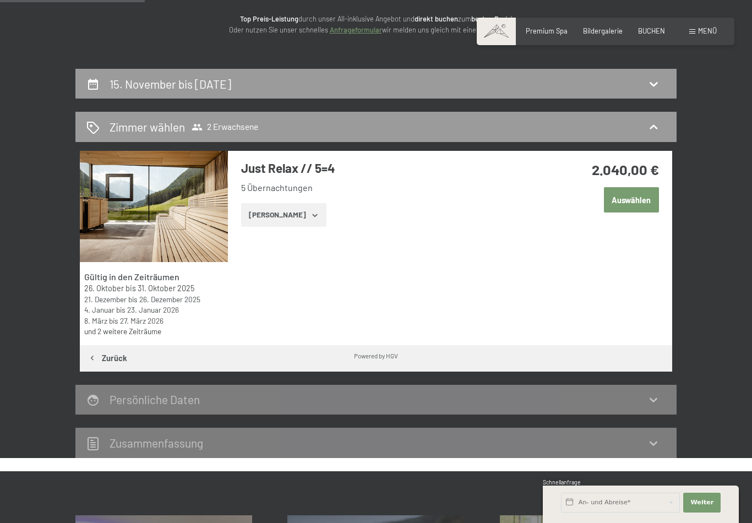
scroll to position [209, 0]
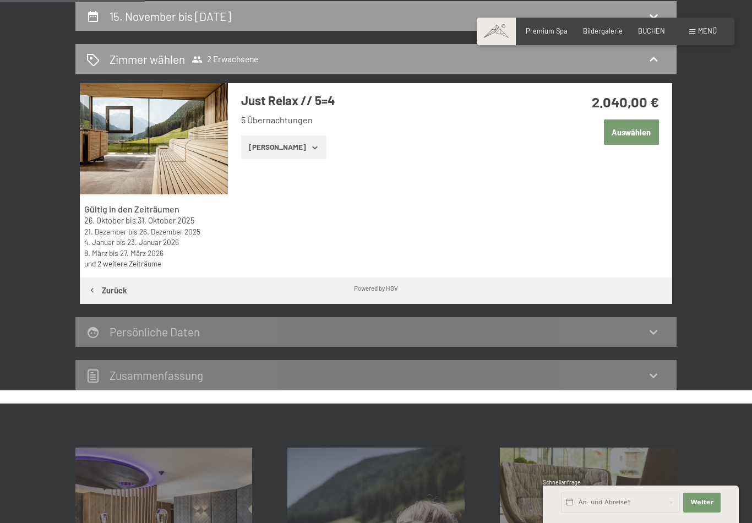
click at [310, 145] on icon "button" at bounding box center [314, 147] width 9 height 9
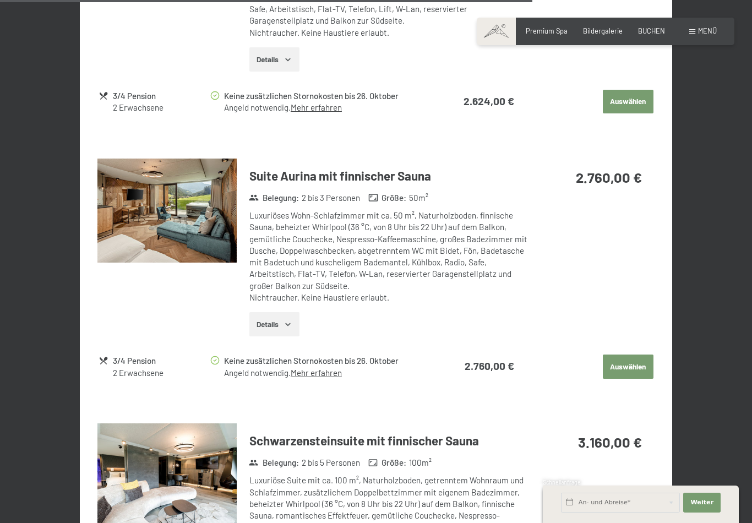
scroll to position [2052, 0]
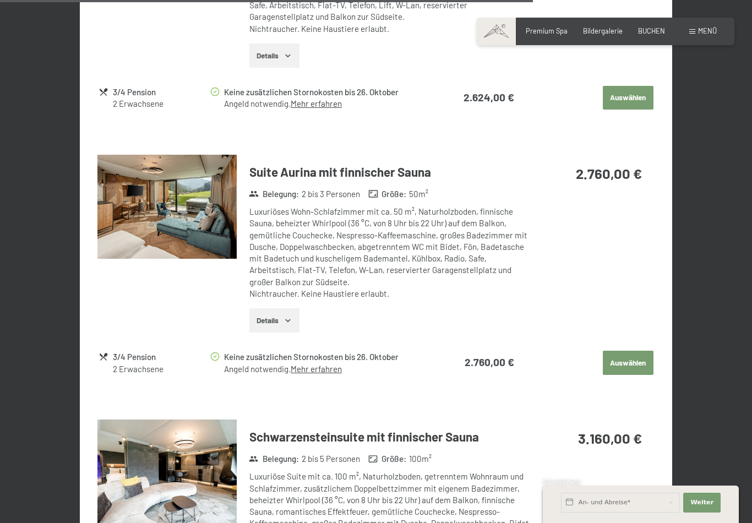
click at [195, 175] on img at bounding box center [166, 207] width 139 height 105
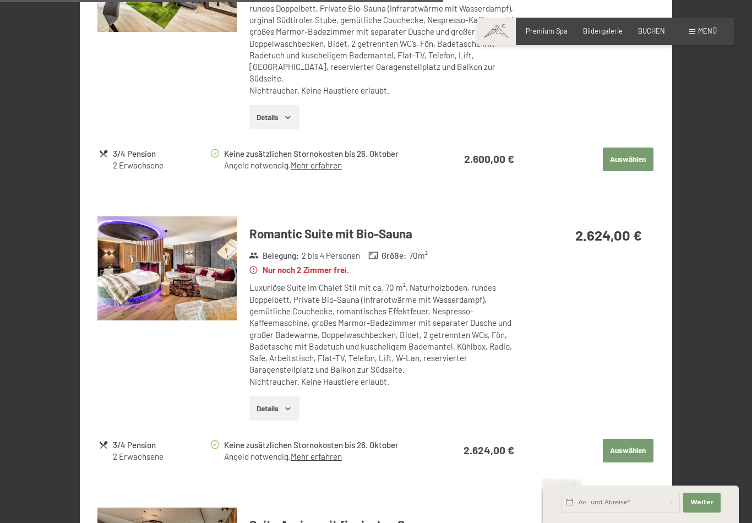
scroll to position [1706, 0]
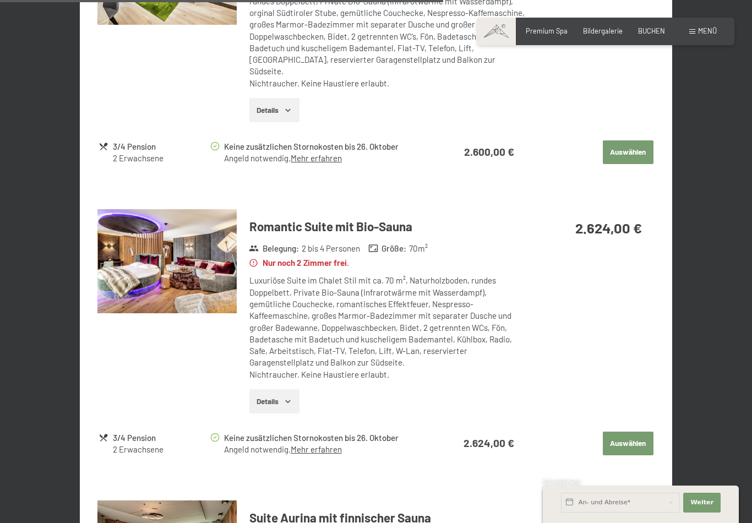
click at [197, 223] on img at bounding box center [166, 261] width 139 height 105
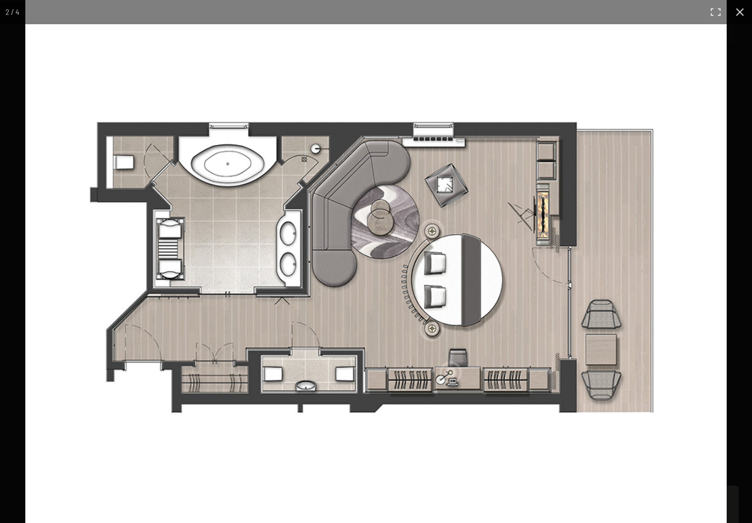
click at [713, 215] on img at bounding box center [375, 270] width 701 height 540
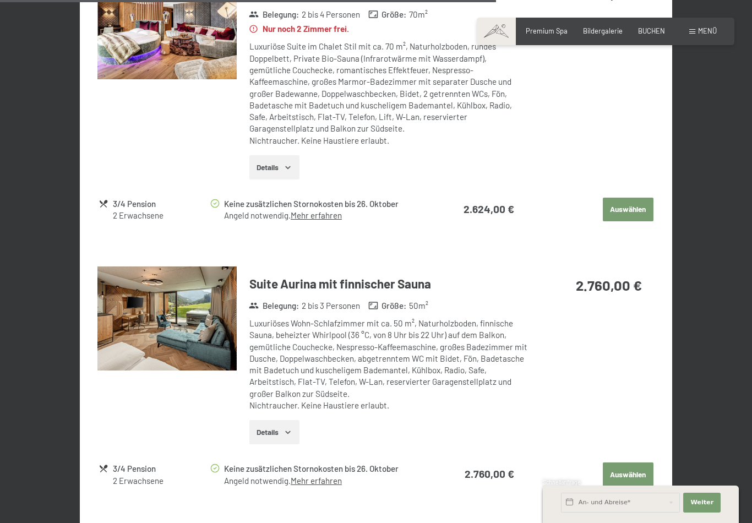
scroll to position [1962, 0]
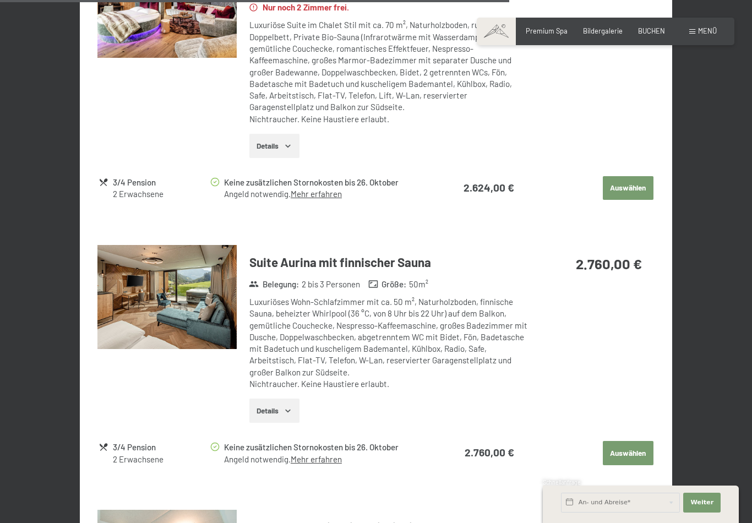
click at [202, 263] on img at bounding box center [166, 297] width 139 height 105
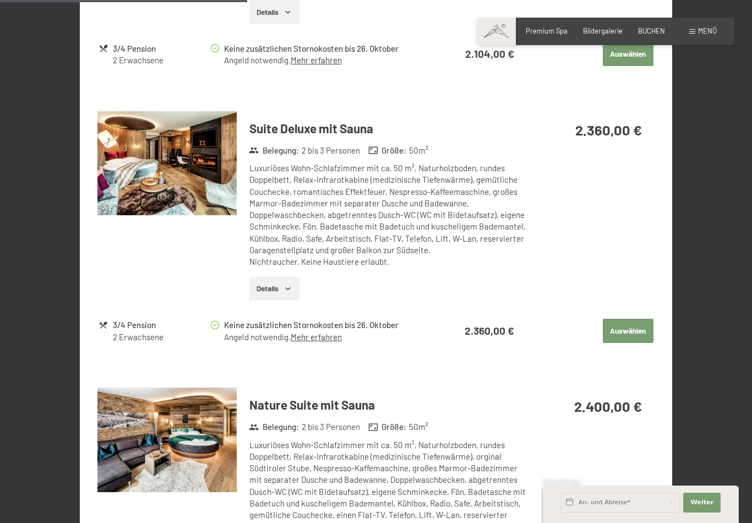
scroll to position [965, 0]
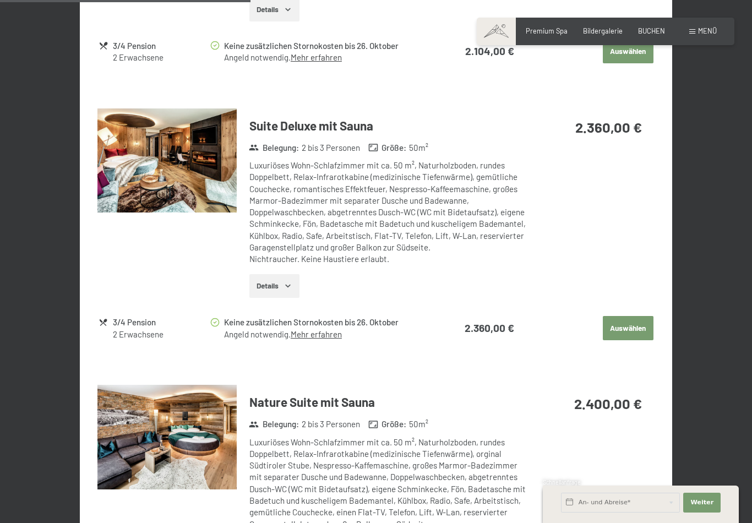
click at [184, 148] on img at bounding box center [166, 160] width 139 height 105
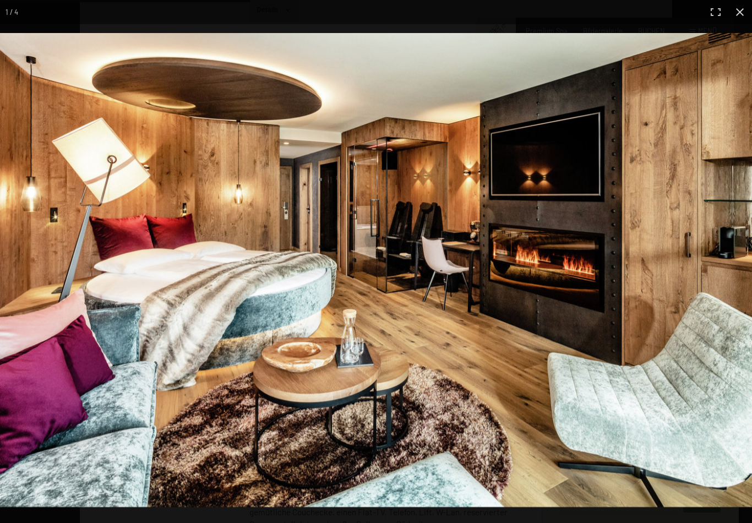
click at [700, 128] on img at bounding box center [376, 270] width 752 height 474
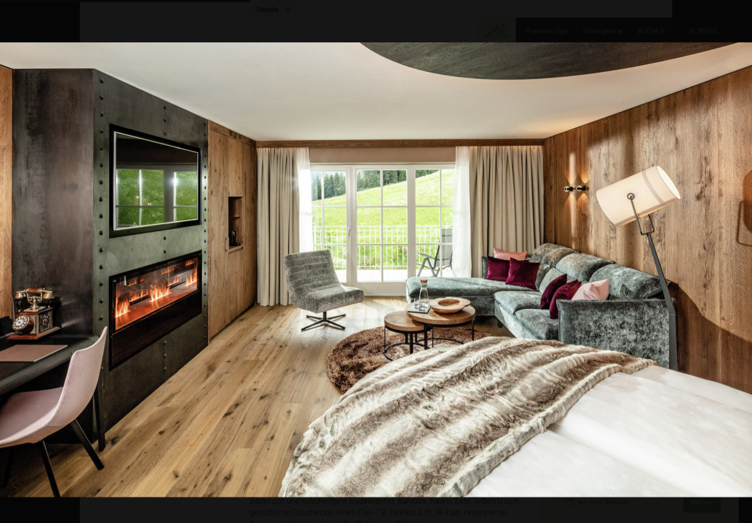
click at [717, 148] on img at bounding box center [376, 269] width 752 height 455
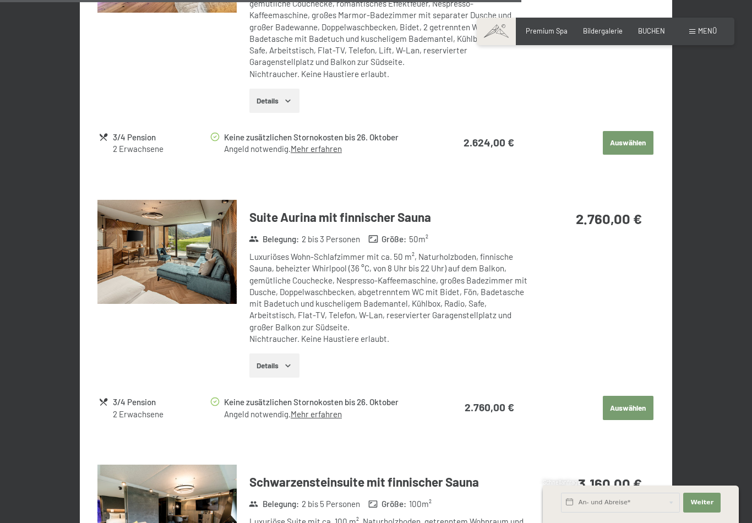
scroll to position [2008, 0]
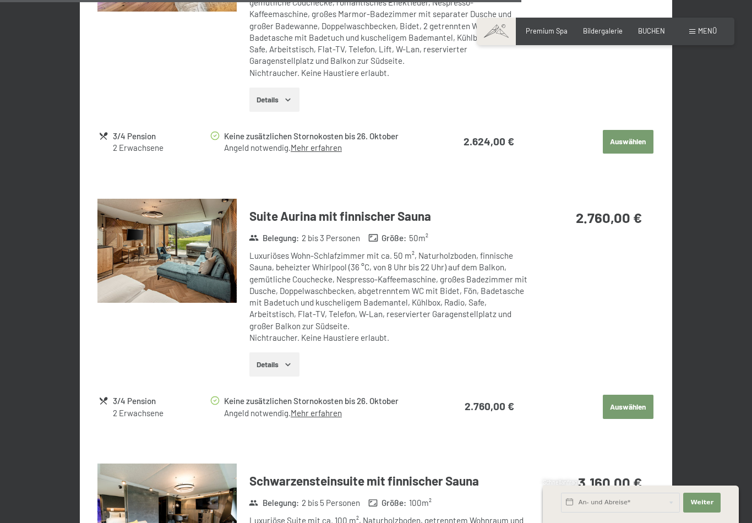
click at [200, 211] on img at bounding box center [166, 251] width 139 height 105
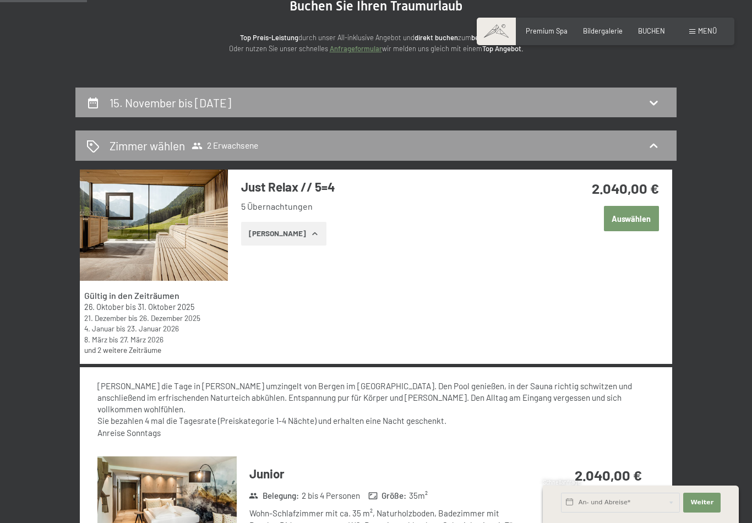
scroll to position [0, 0]
